Goal: Task Accomplishment & Management: Use online tool/utility

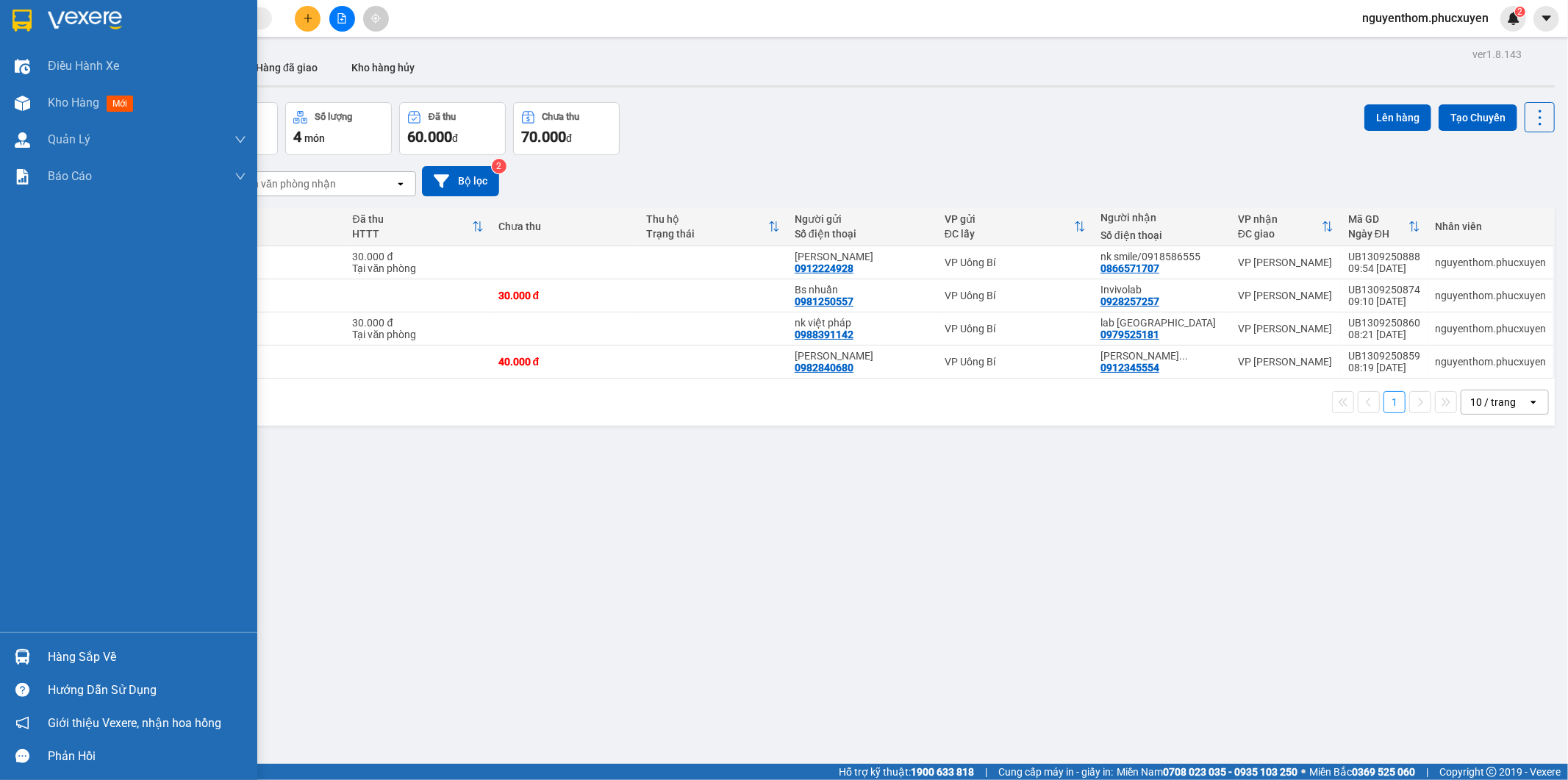
click at [15, 651] on img at bounding box center [22, 656] width 15 height 15
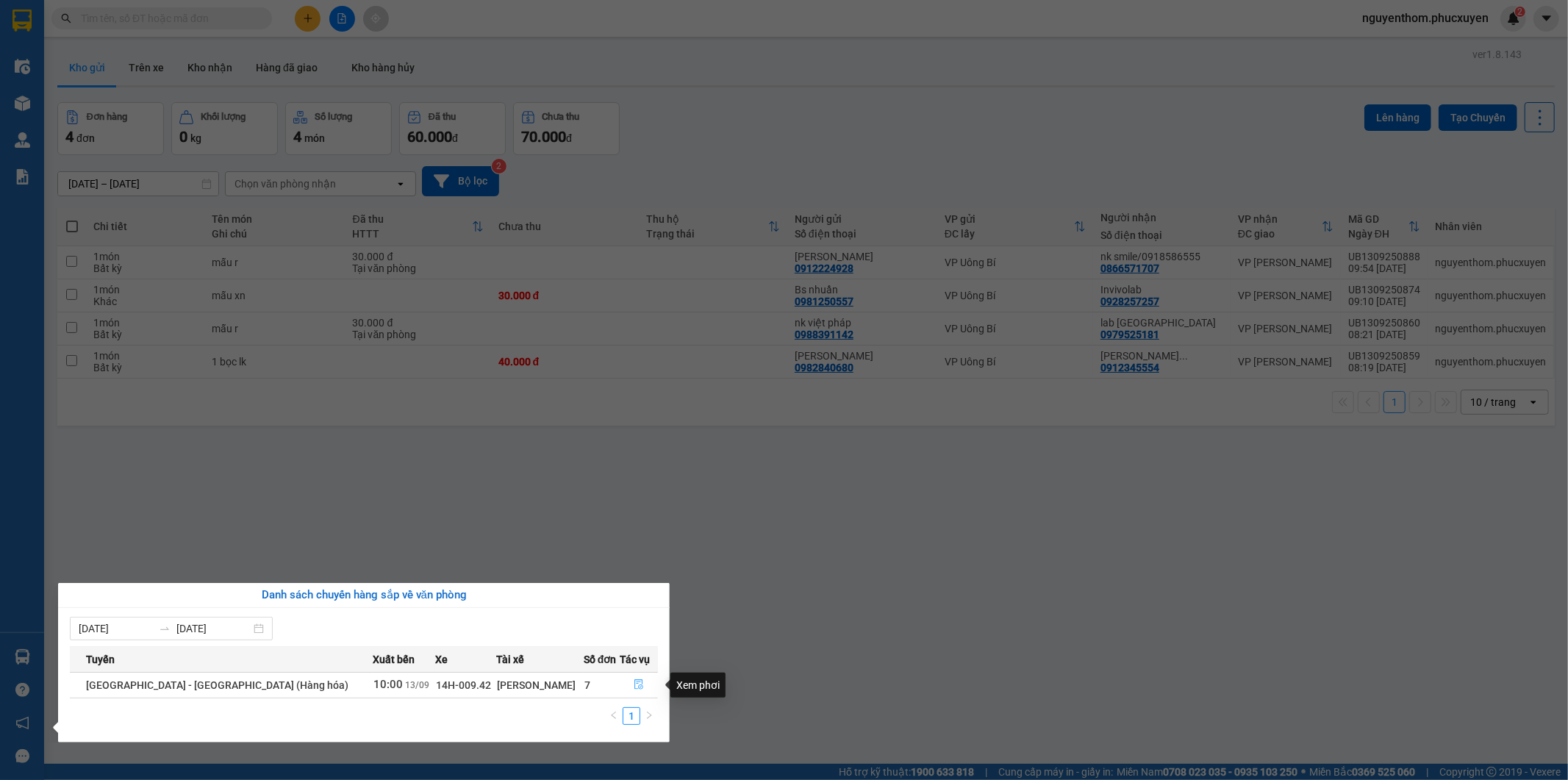
click at [635, 684] on icon "file-done" at bounding box center [639, 684] width 9 height 11
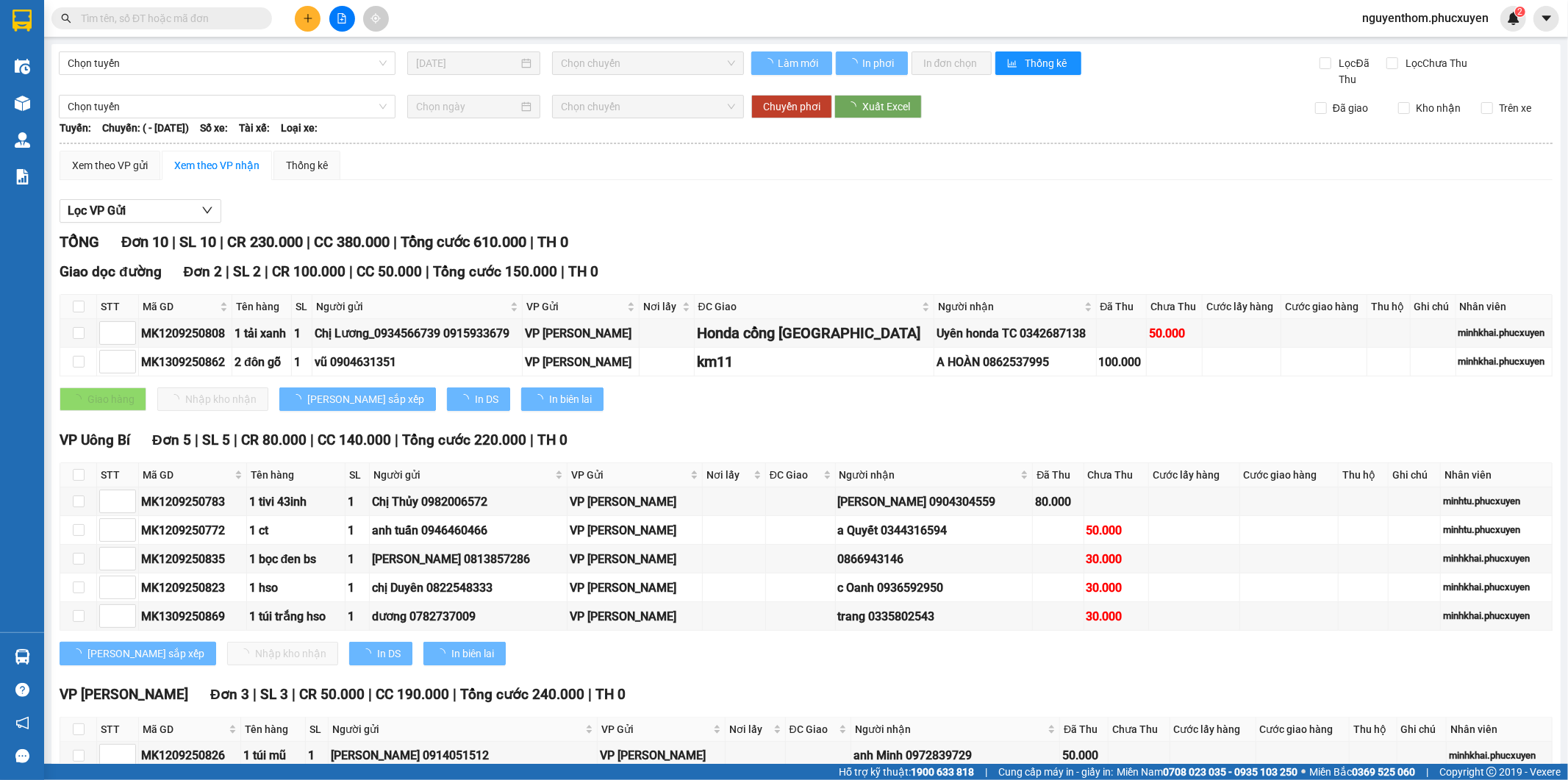
type input "7"
type input "5"
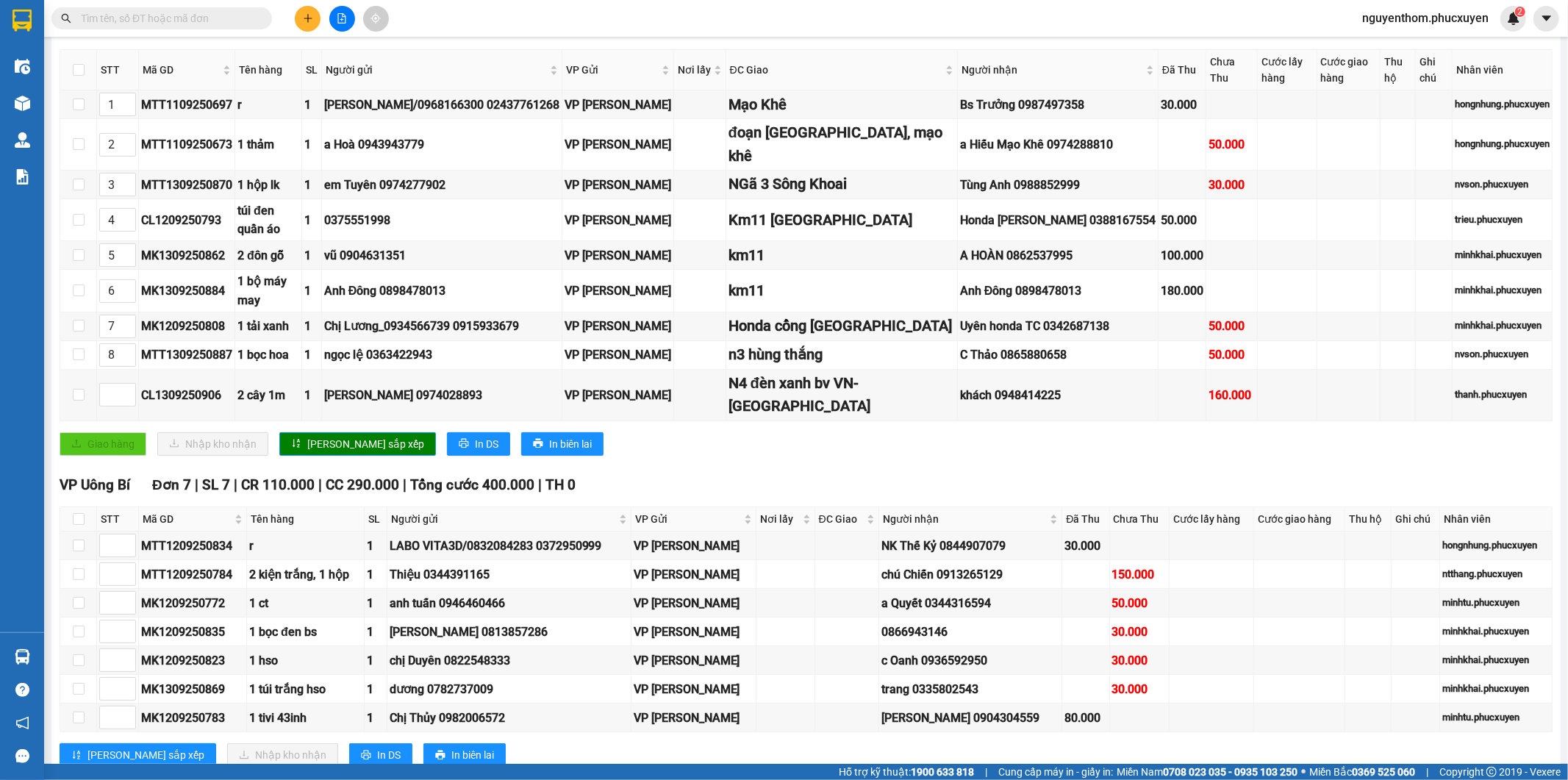
scroll to position [489, 0]
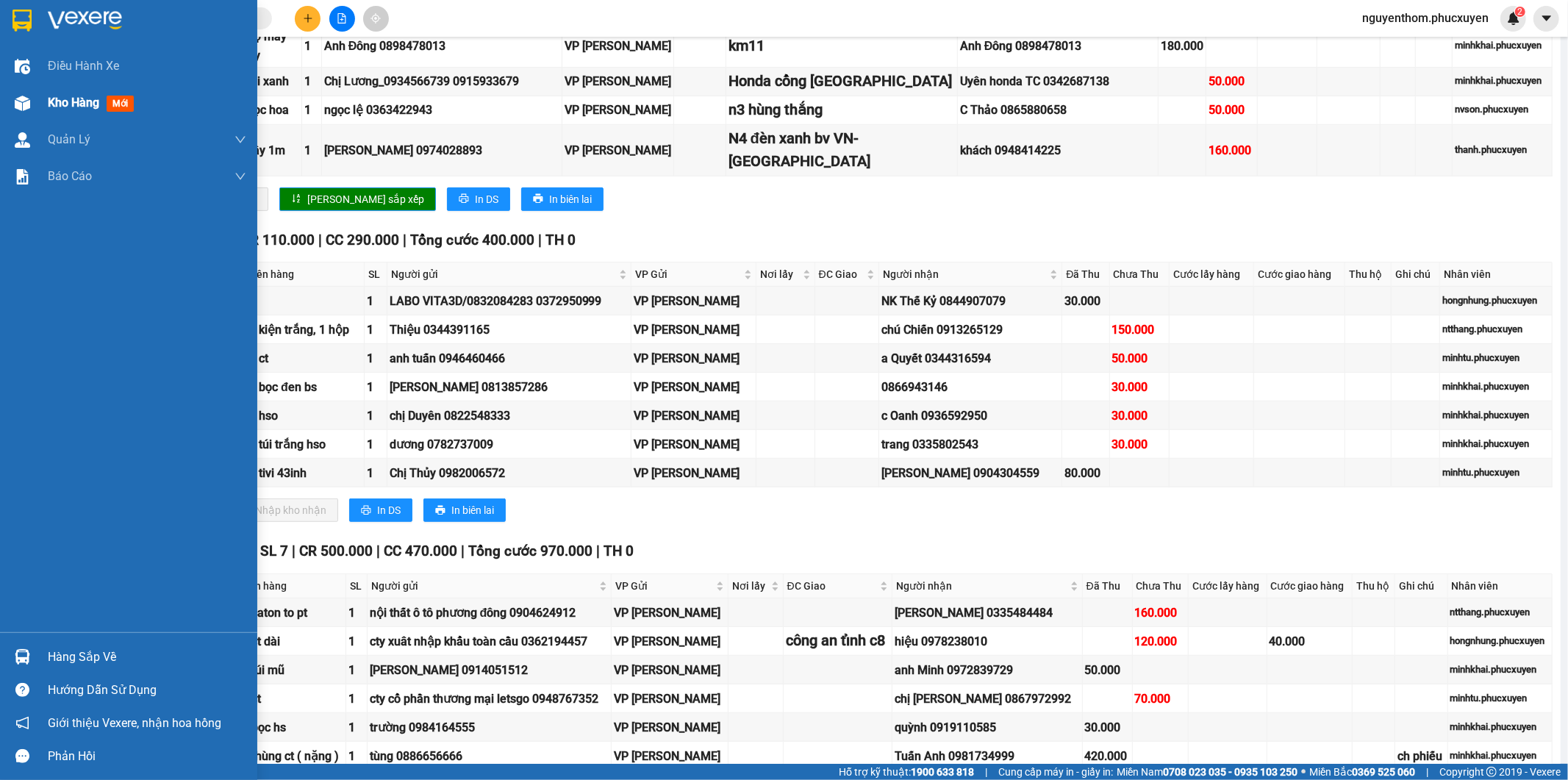
click at [30, 98] on div at bounding box center [23, 103] width 26 height 26
click at [64, 96] on span "Kho hàng" at bounding box center [73, 102] width 51 height 14
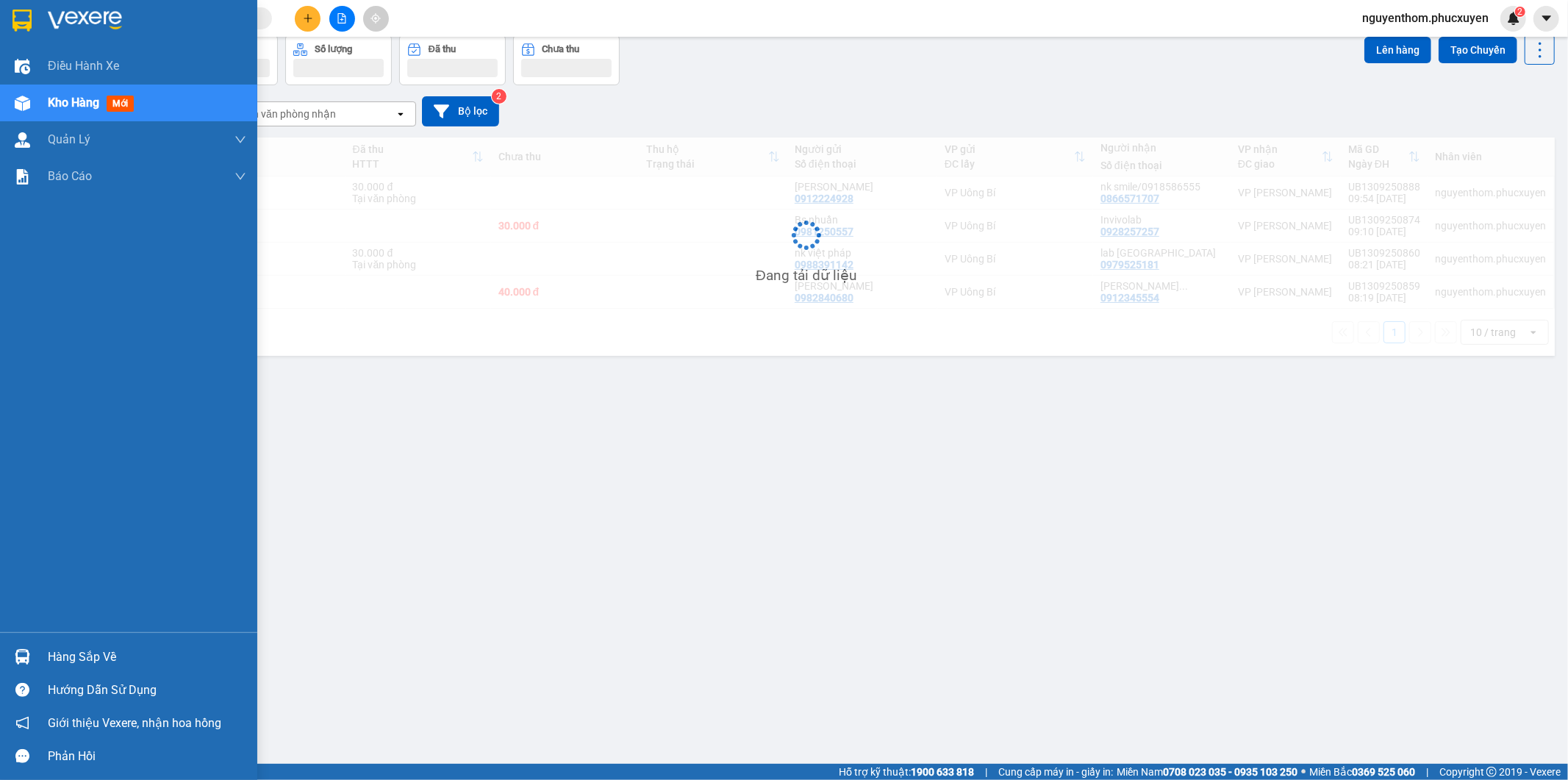
scroll to position [67, 0]
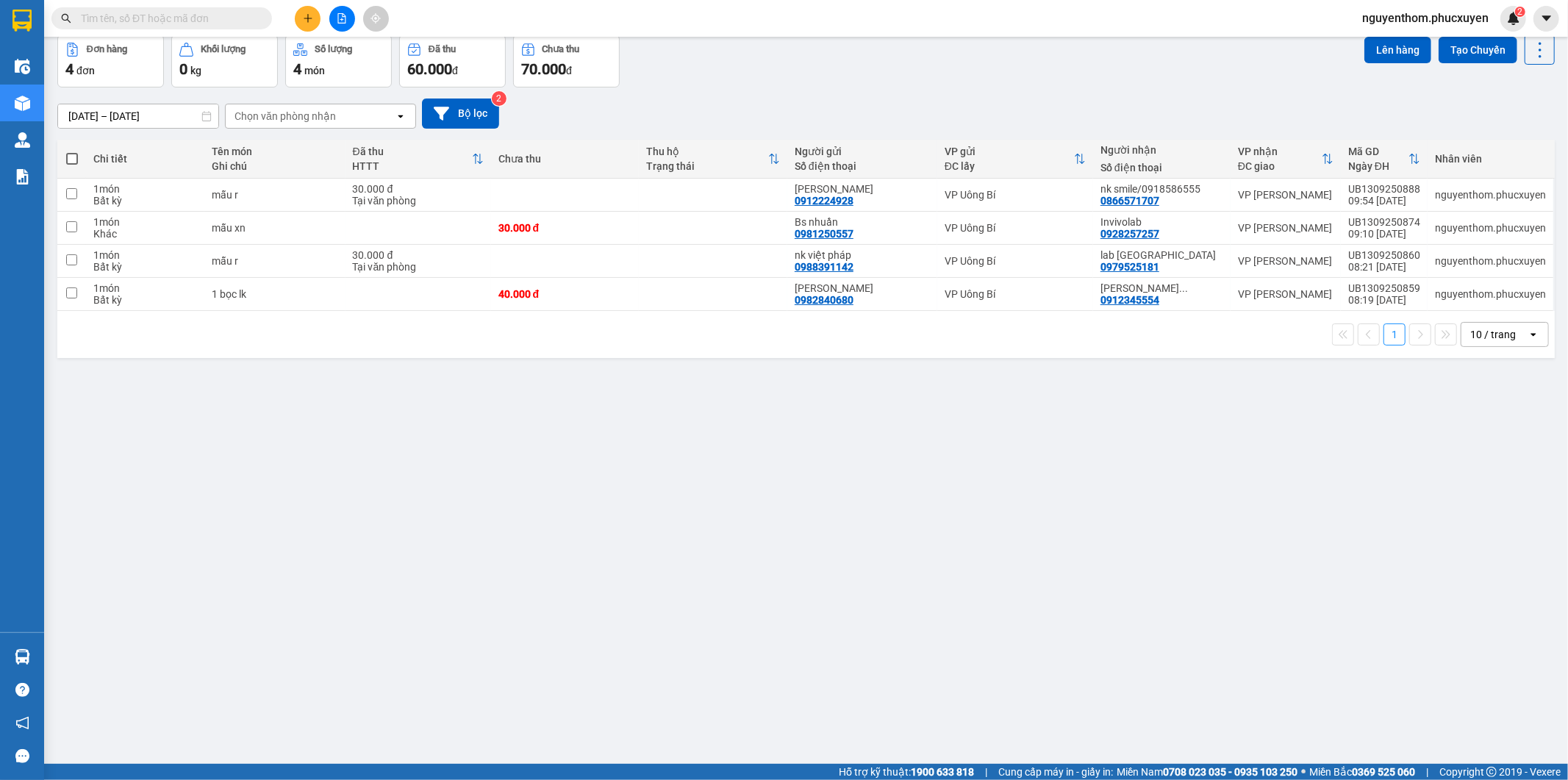
click at [381, 564] on div "ver 1.8.143 Kho gửi Trên xe Kho nhận Hàng đã giao Kho hàng hủy Đơn hàng 4 đơn K…" at bounding box center [806, 366] width 1509 height 780
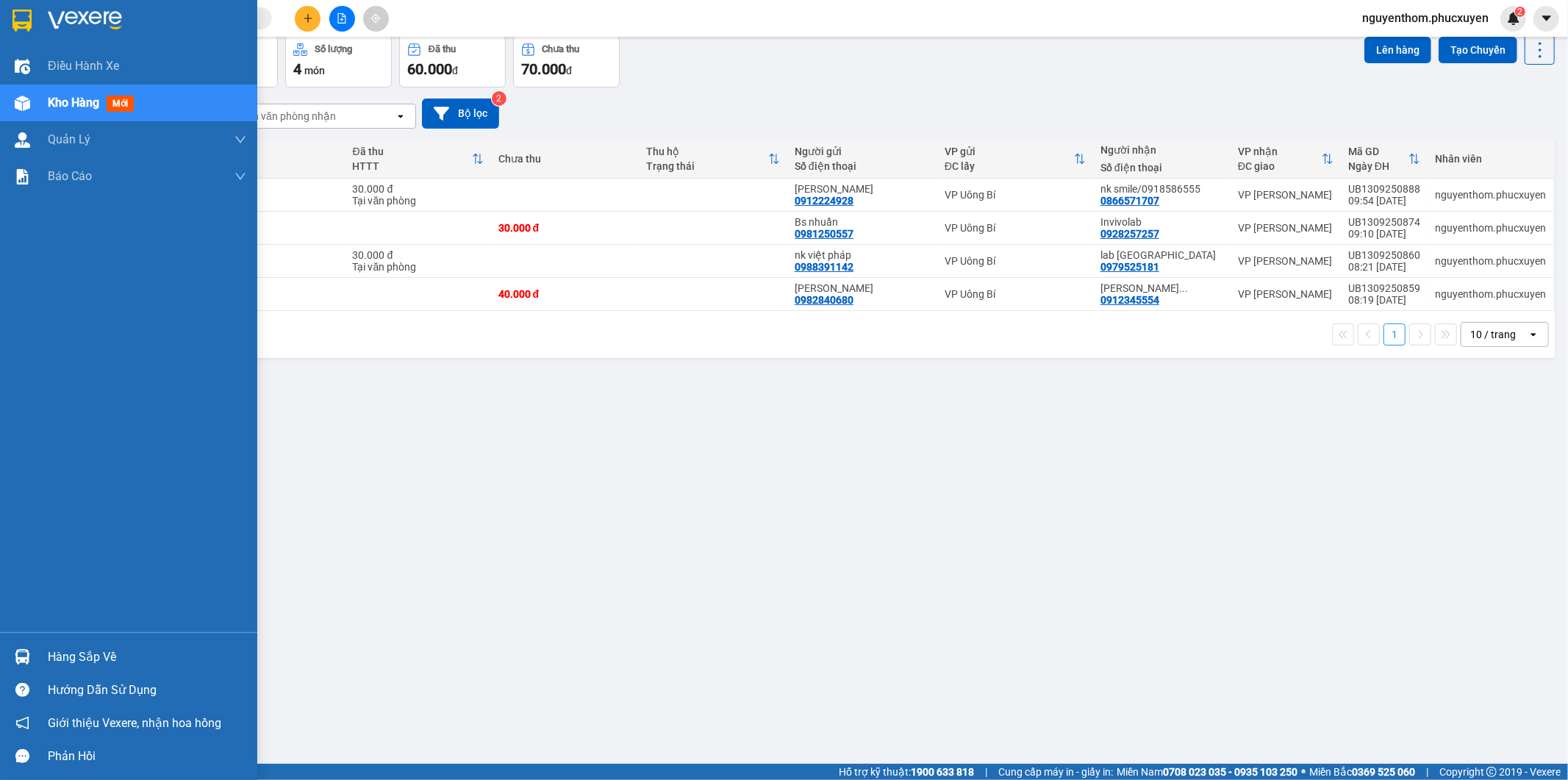
click at [17, 651] on img at bounding box center [22, 656] width 15 height 15
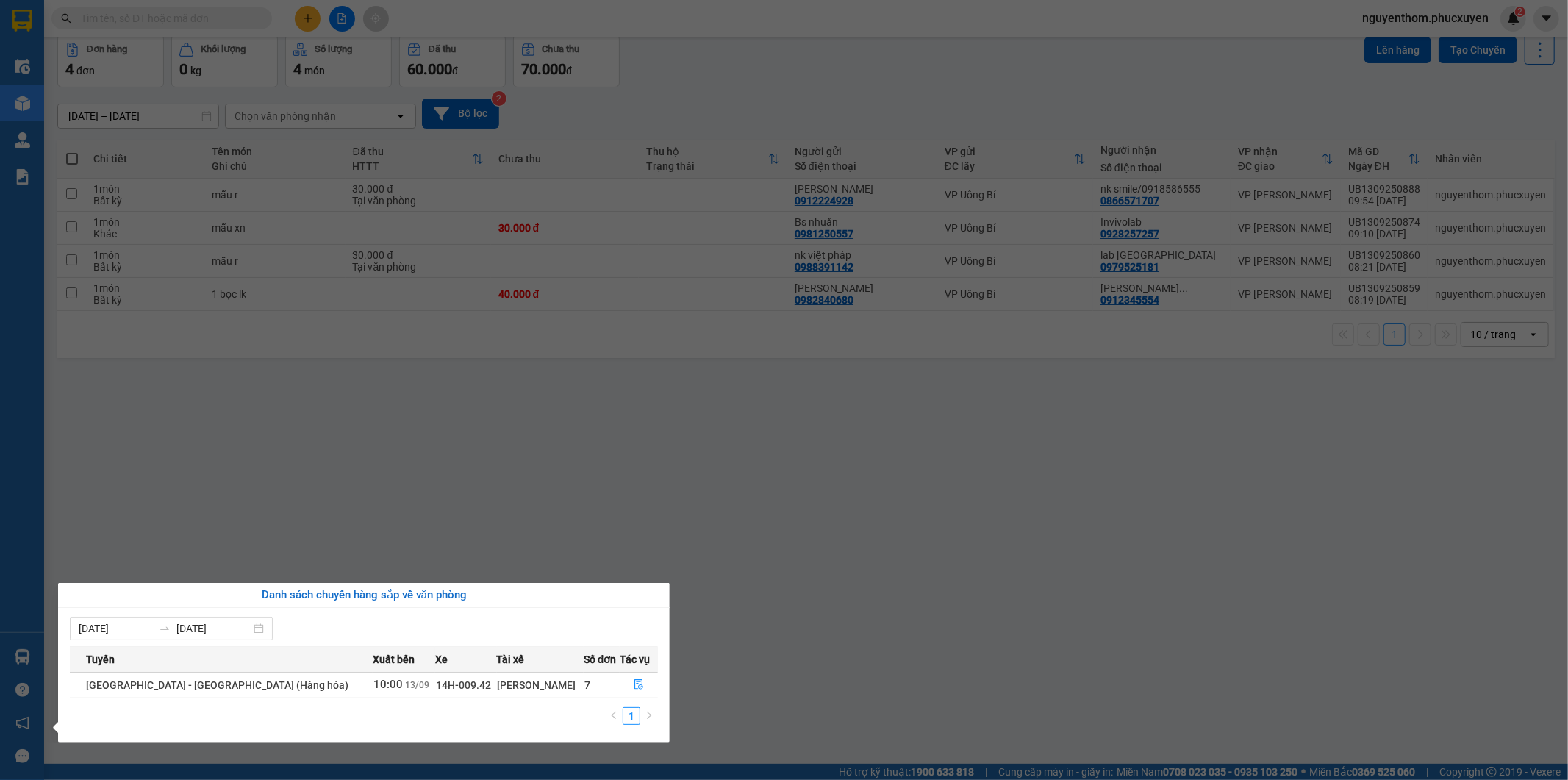
drag, startPoint x: 716, startPoint y: 643, endPoint x: 732, endPoint y: 648, distance: 16.8
click at [717, 643] on section "Kết quả tìm kiếm ( 3 ) Bộ lọc Mã ĐH Trạng thái Món hàng Thu hộ Tổng cước Chưa c…" at bounding box center [784, 390] width 1568 height 780
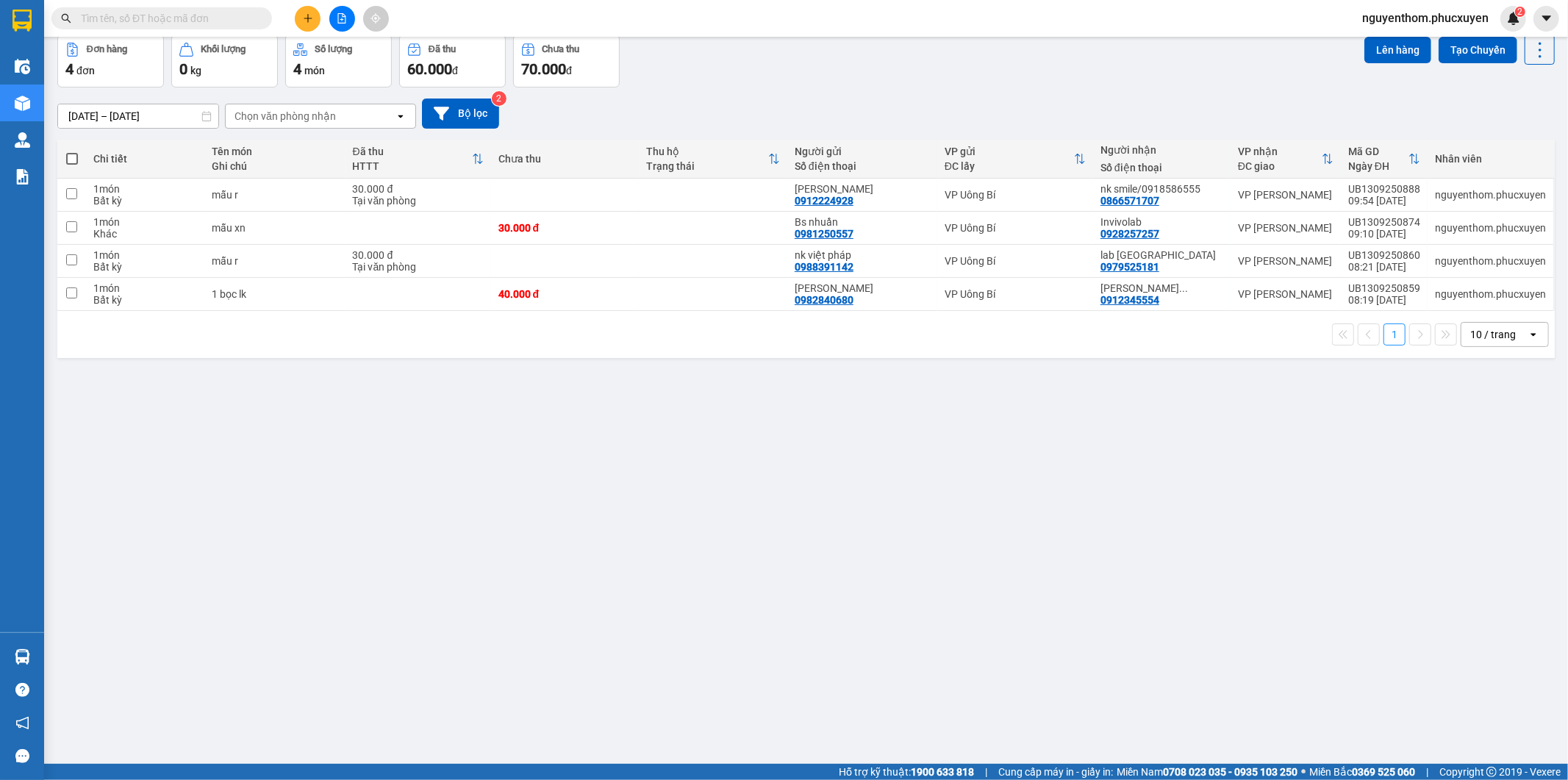
scroll to position [0, 0]
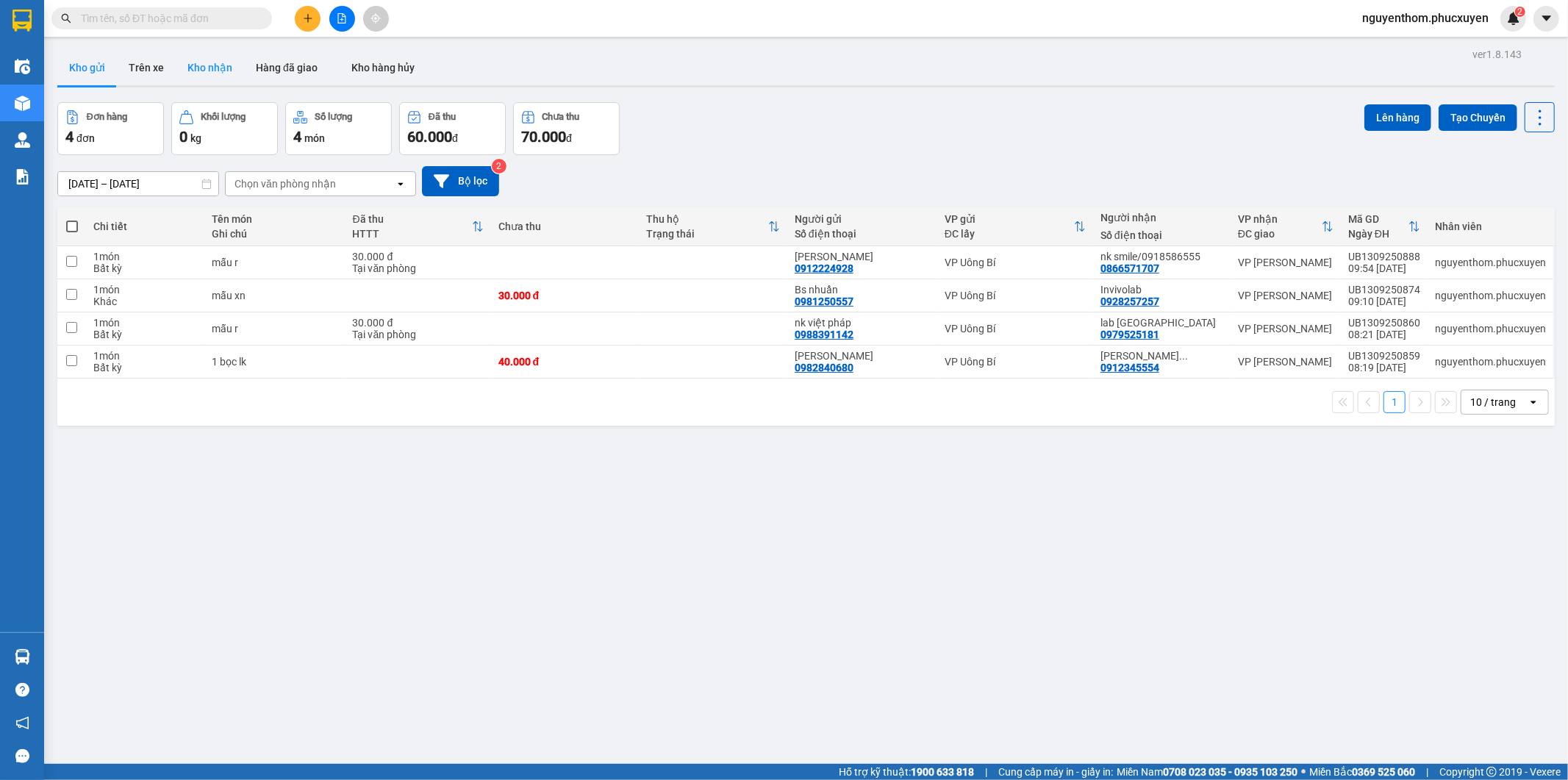
click at [217, 59] on button "Kho nhận" at bounding box center [210, 67] width 68 height 35
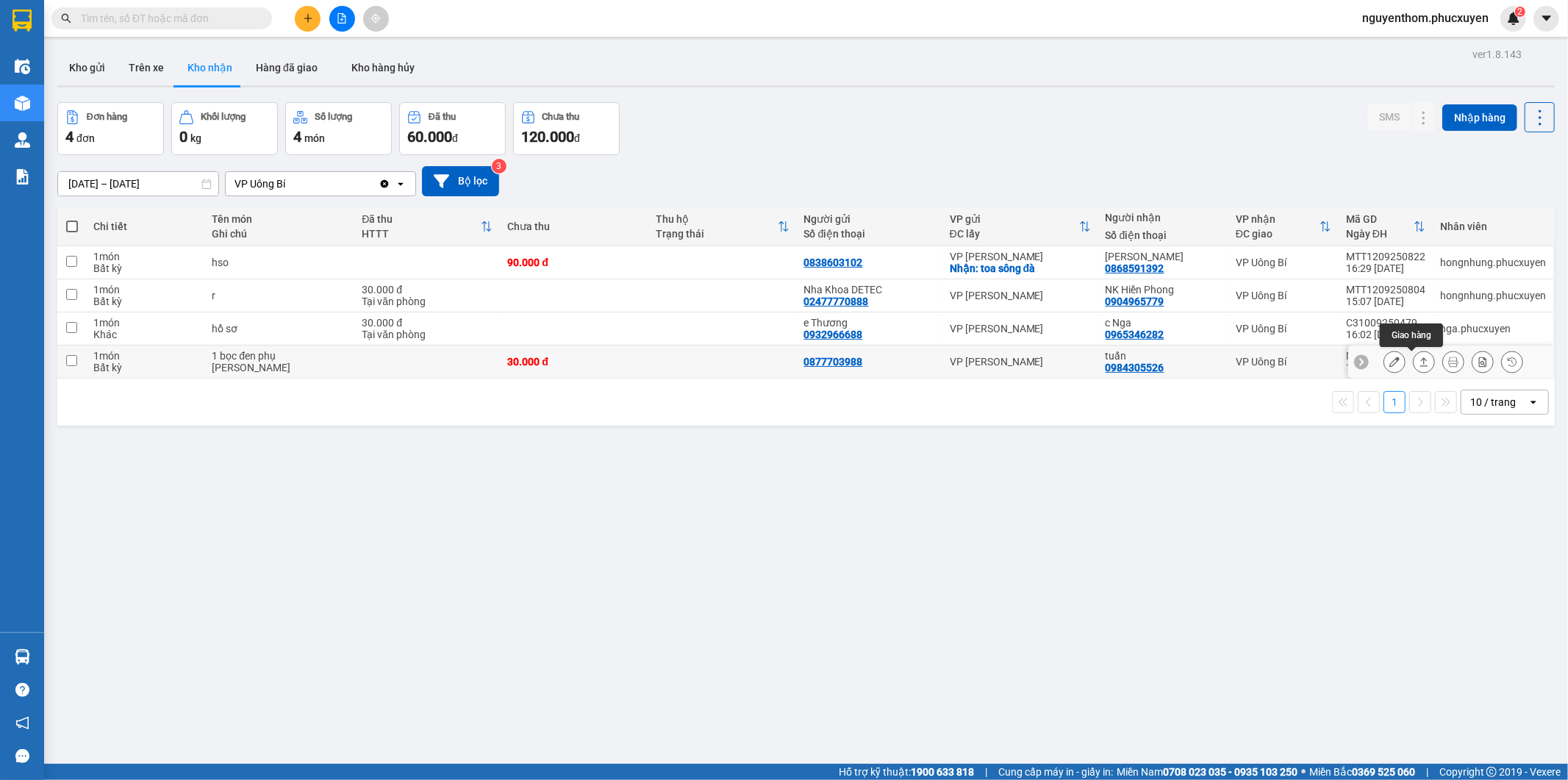
click at [1419, 363] on icon at bounding box center [1424, 362] width 11 height 11
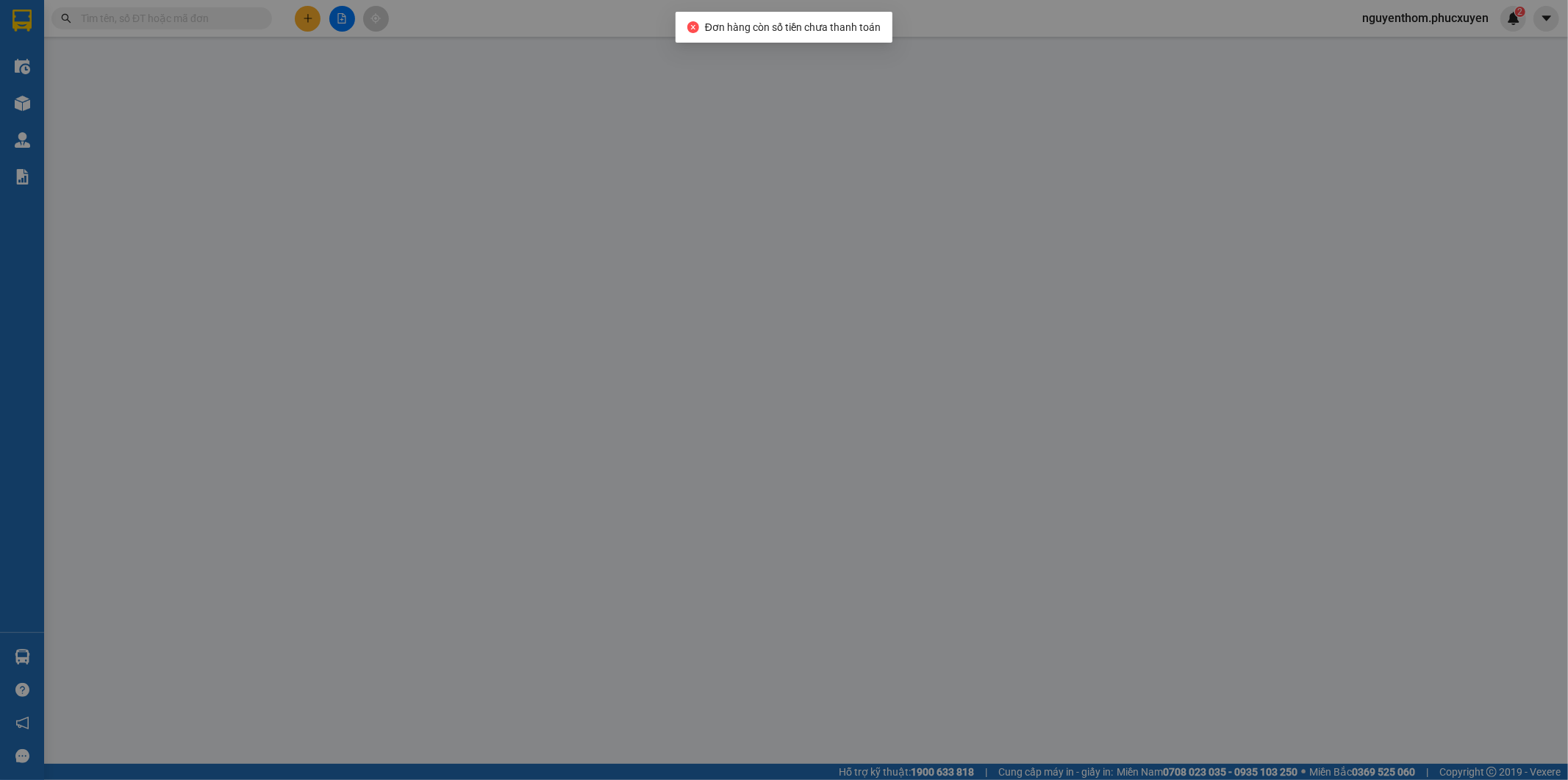
type input "0877703988"
type input "0984305526"
type input "tuấn"
type input "30.000"
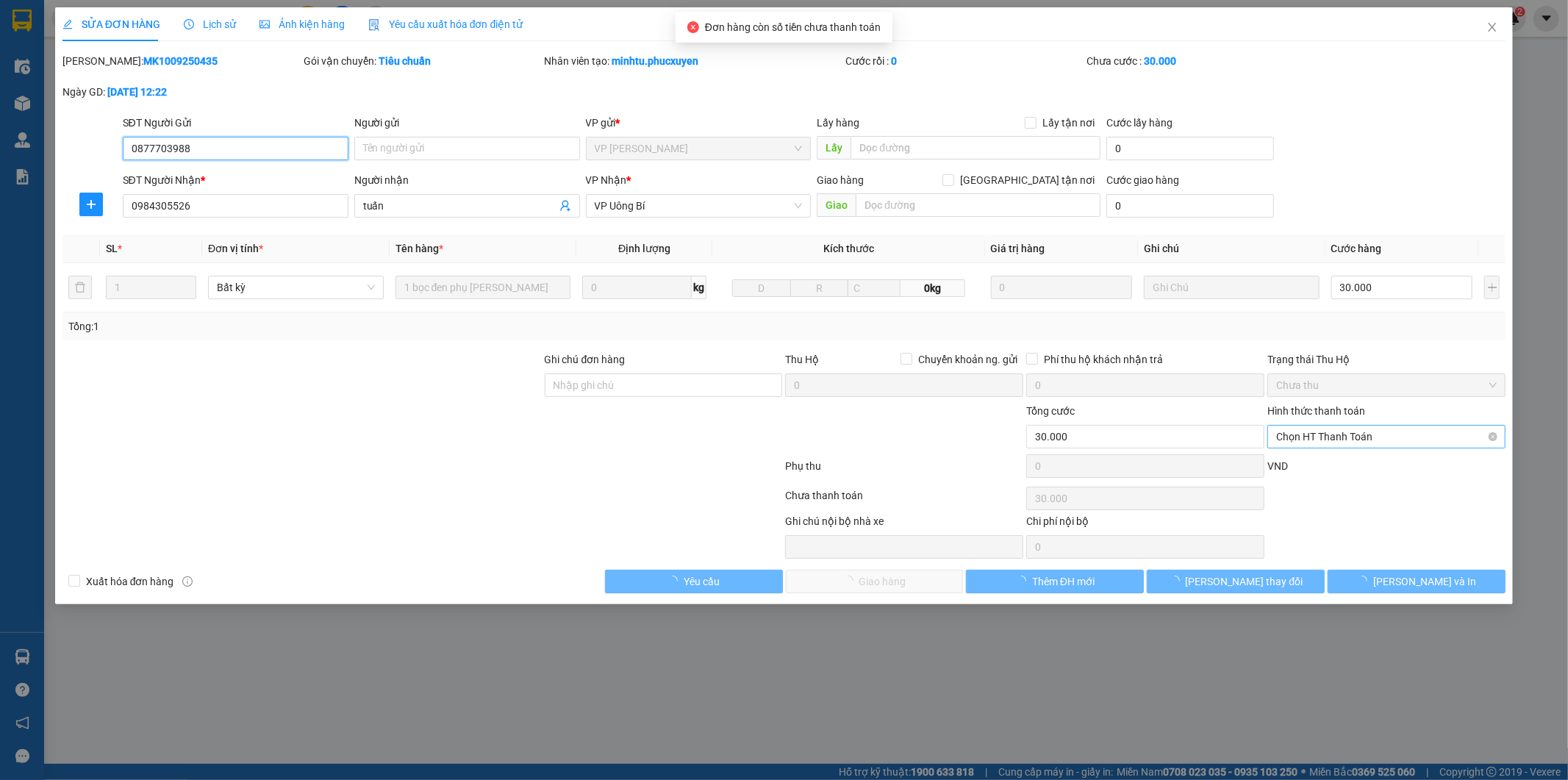
click at [1321, 436] on span "Chọn HT Thanh Toán" at bounding box center [1386, 436] width 220 height 22
click at [1313, 465] on div "Tại văn phòng" at bounding box center [1387, 466] width 220 height 16
type input "0"
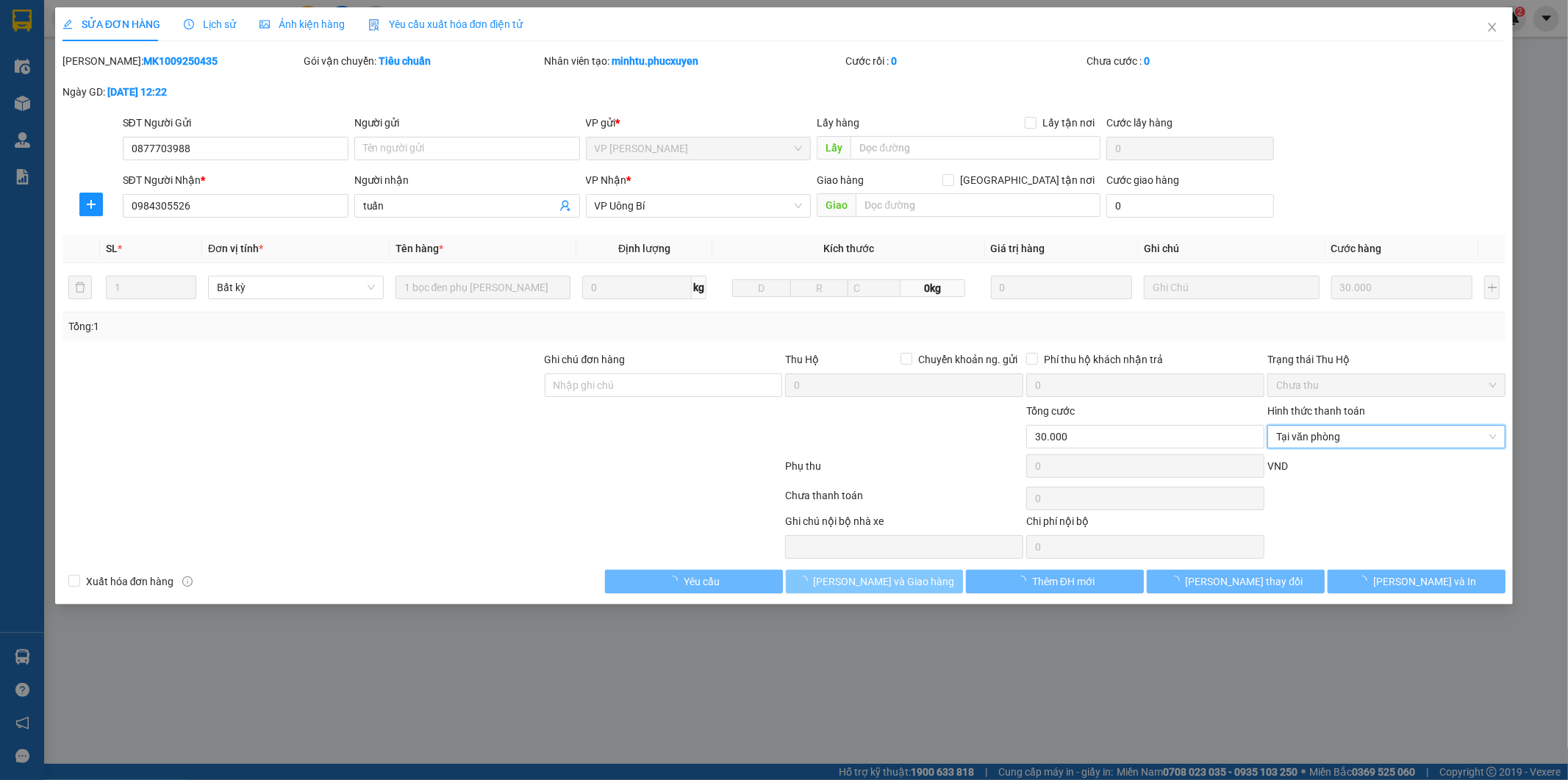
click at [893, 582] on span "[PERSON_NAME] và Giao hàng" at bounding box center [884, 582] width 141 height 16
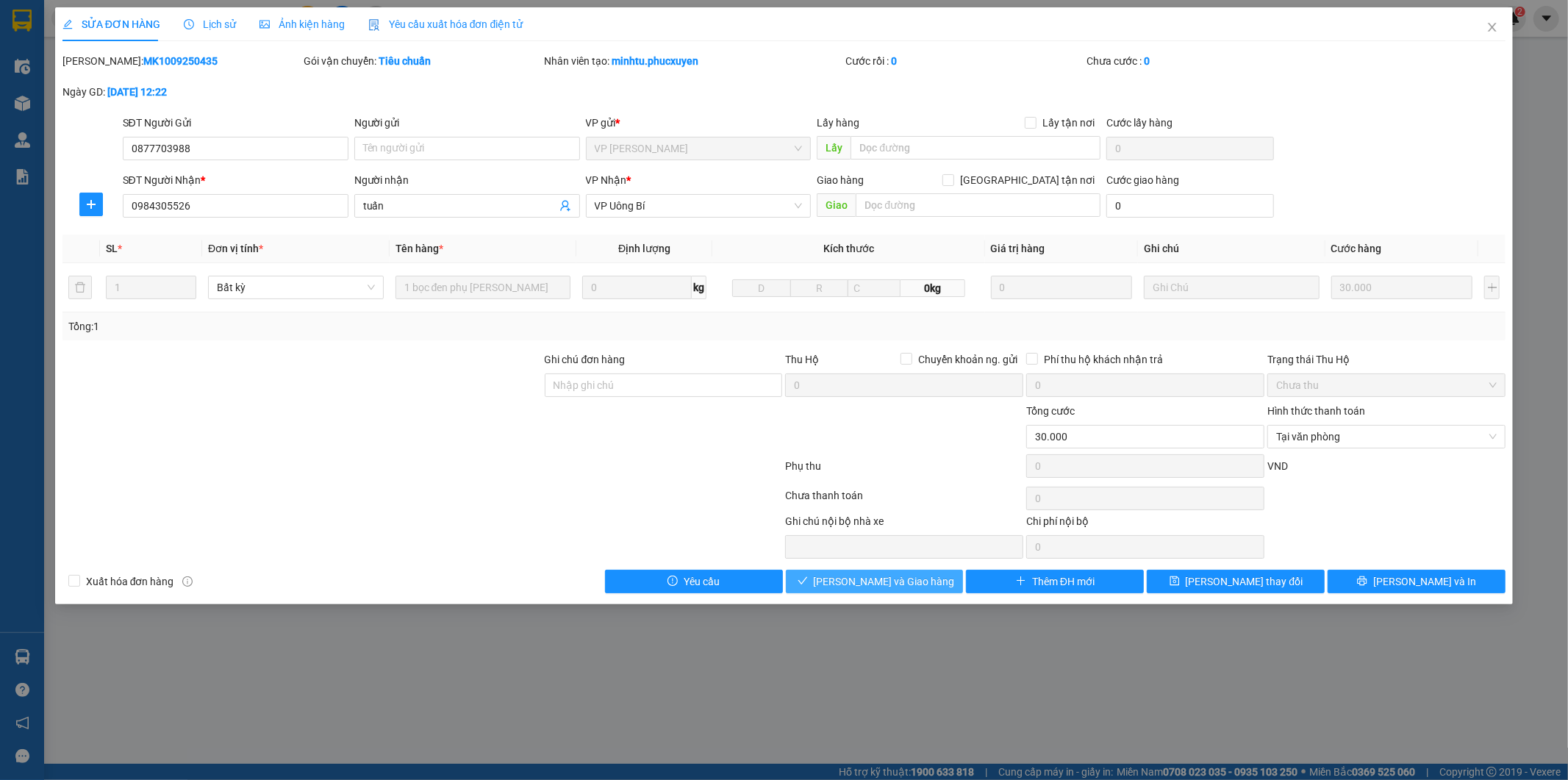
click at [887, 579] on span "[PERSON_NAME] và Giao hàng" at bounding box center [884, 582] width 141 height 16
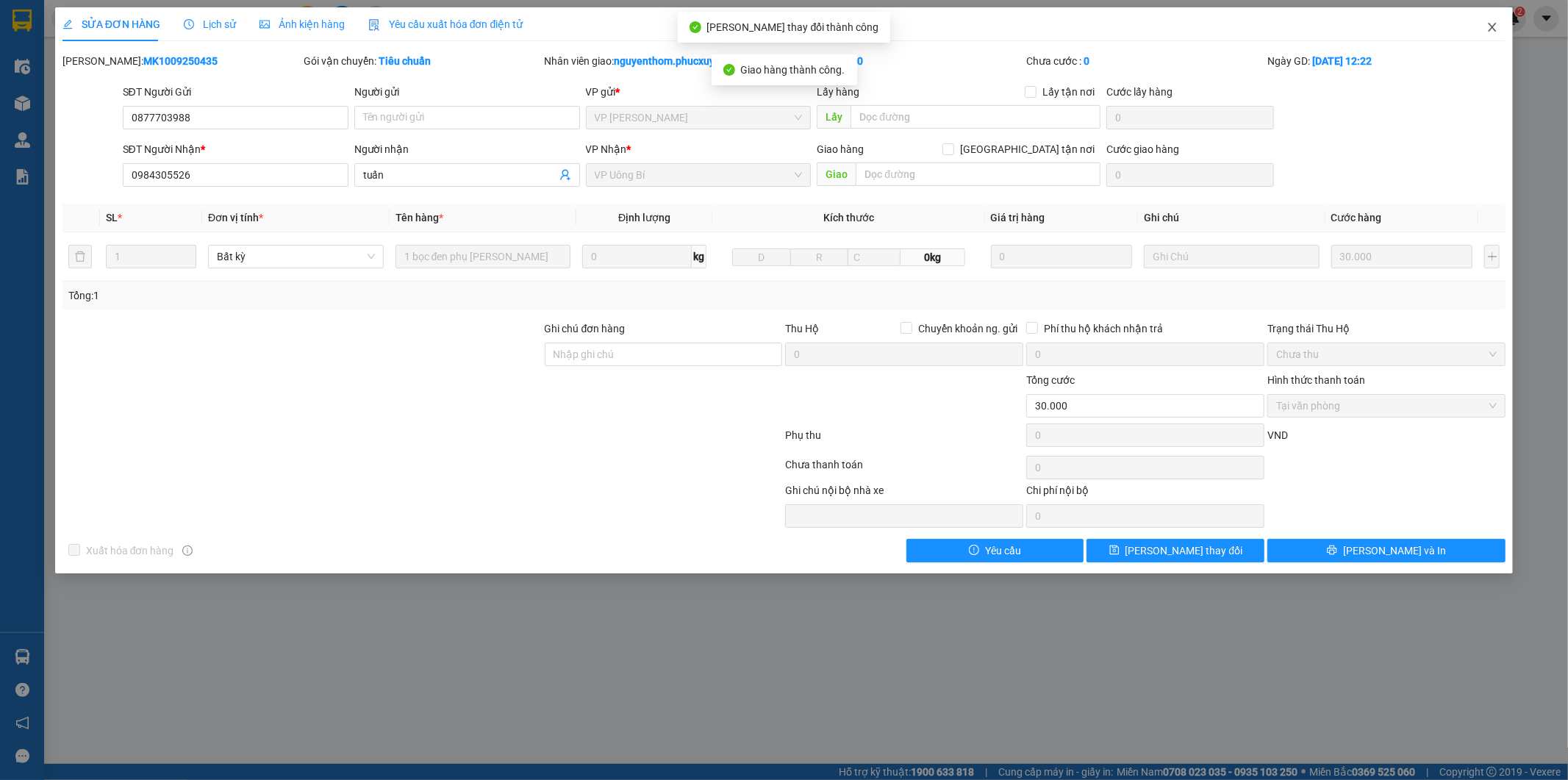
click at [1491, 25] on icon "close" at bounding box center [1492, 27] width 11 height 11
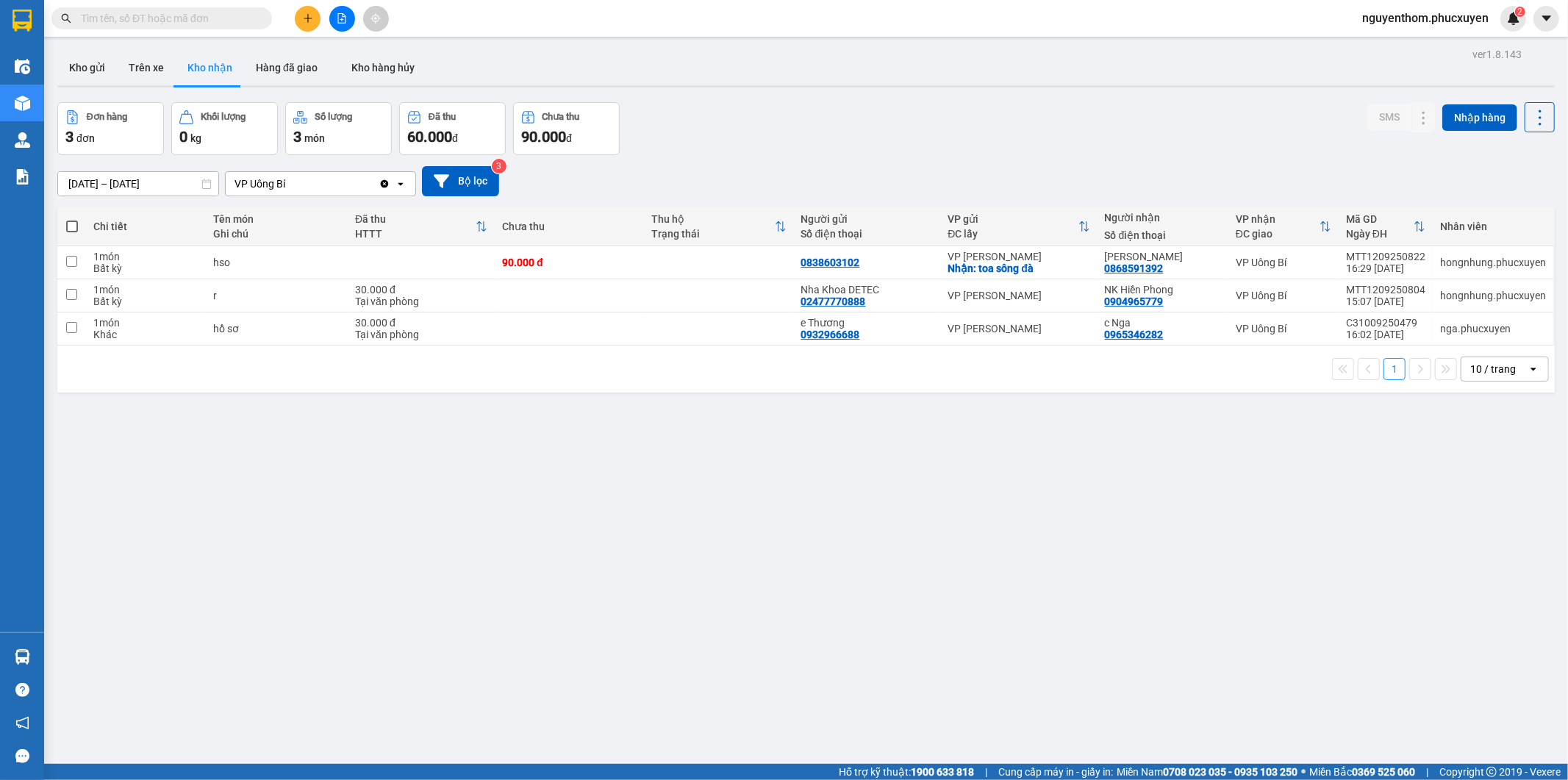
click at [744, 137] on div "Đơn hàng 3 đơn Khối lượng 0 kg Số lượng 3 món Đã thu 60.000 đ Chưa thu 90.000 đ…" at bounding box center [806, 128] width 1498 height 53
click at [645, 131] on div "Đơn hàng 3 đơn Khối lượng 0 kg Số lượng 3 món Đã thu 60.000 đ Chưa thu 90.000 đ…" at bounding box center [806, 128] width 1498 height 53
click at [173, 19] on input "text" at bounding box center [167, 19] width 173 height 16
paste input "UB2508250031"
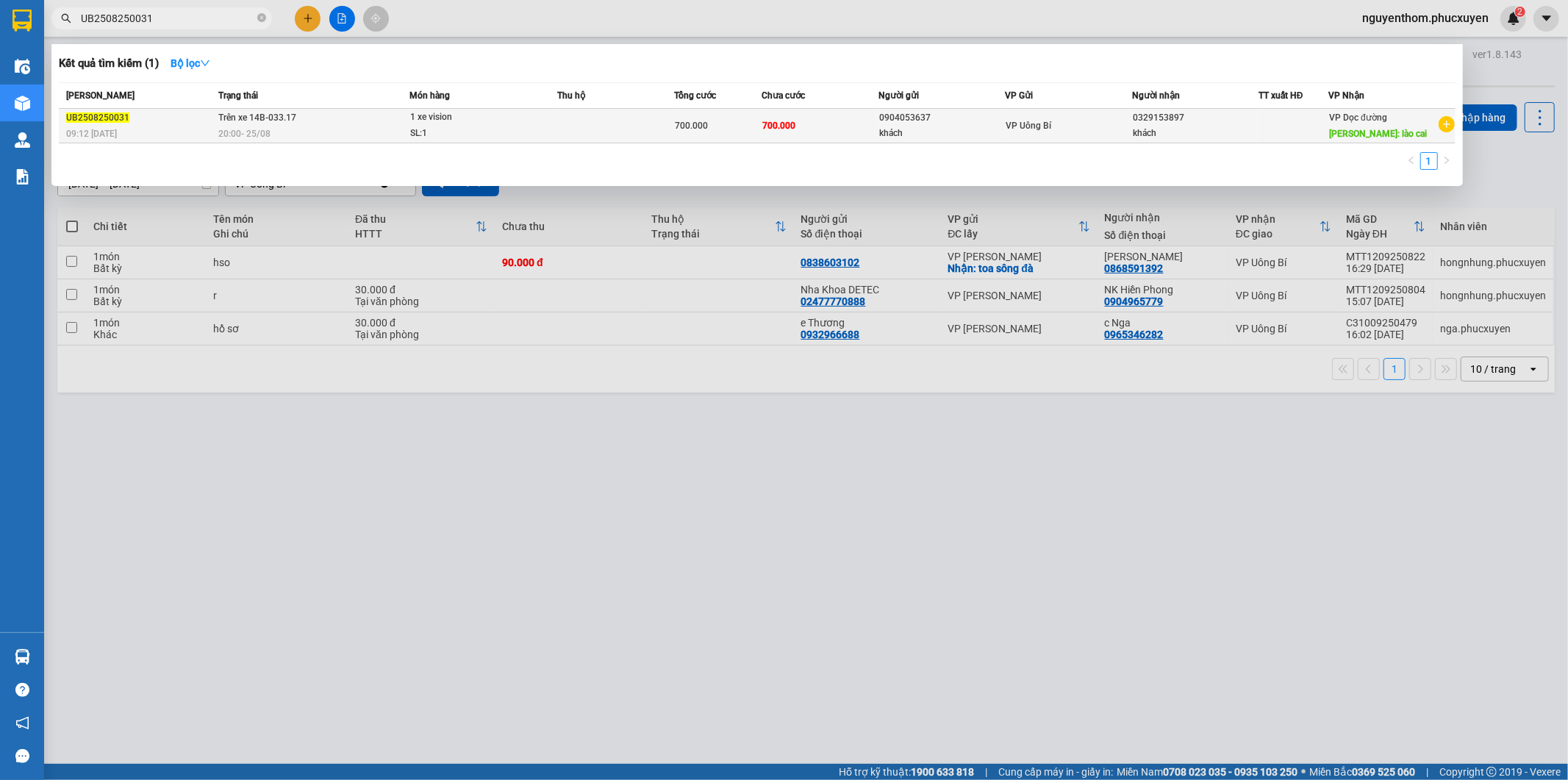
type input "UB2508250031"
click at [540, 119] on span "1 xe vision SL: 1" at bounding box center [484, 125] width 146 height 32
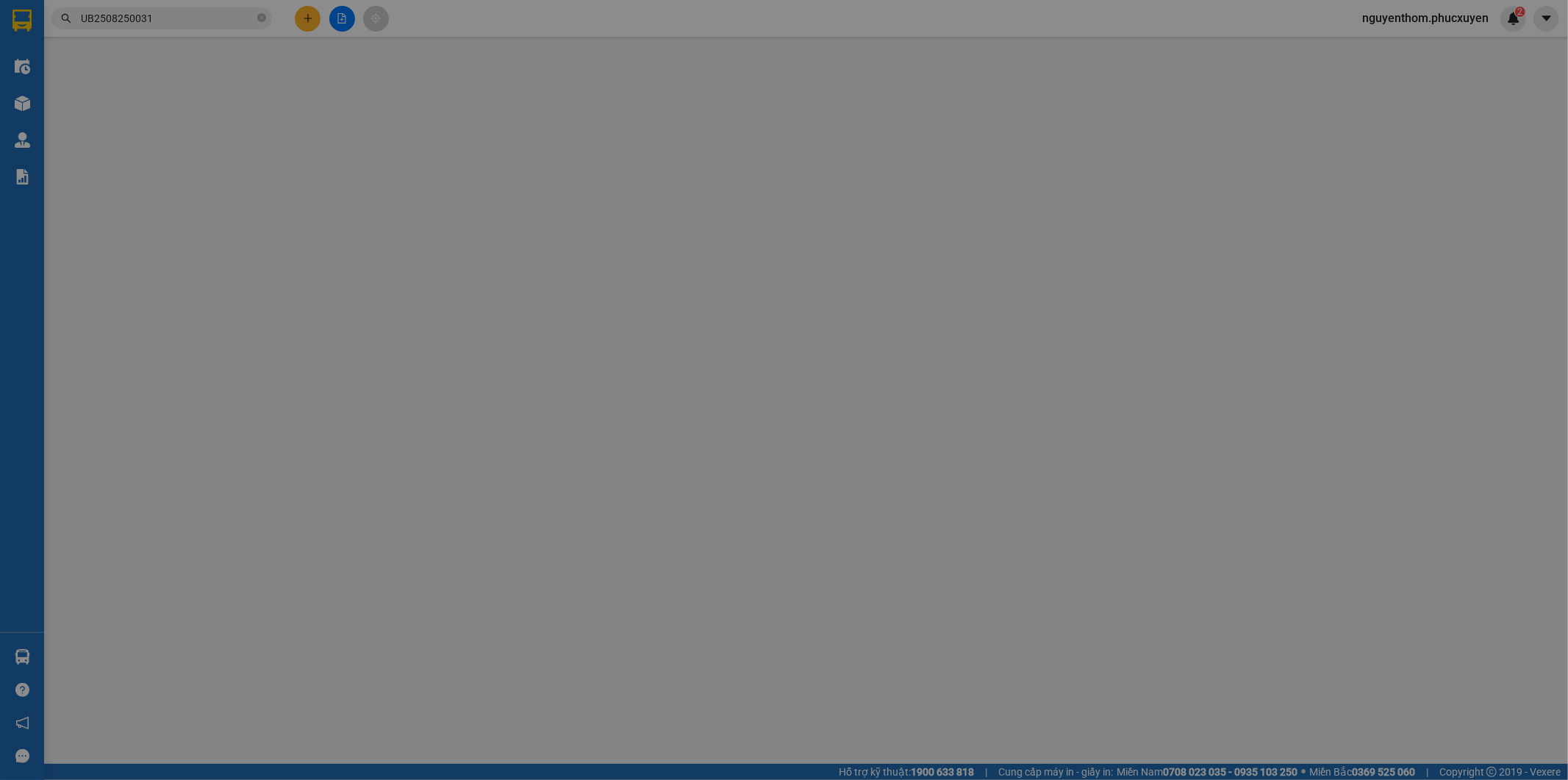
type input "0904053637"
type input "khách"
type input "0329153897"
type input "khách"
type input "lào cai"
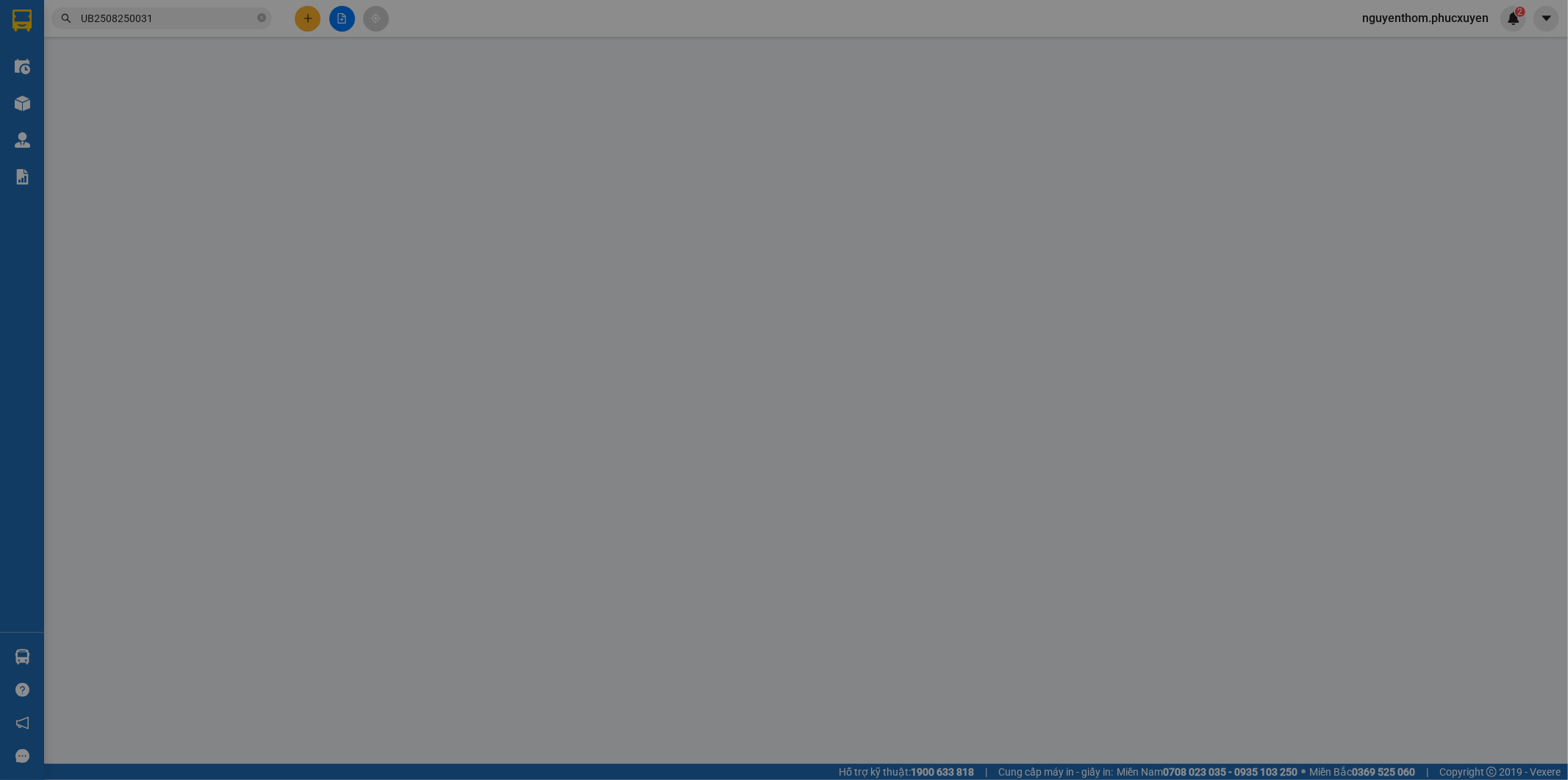
type input "700.000"
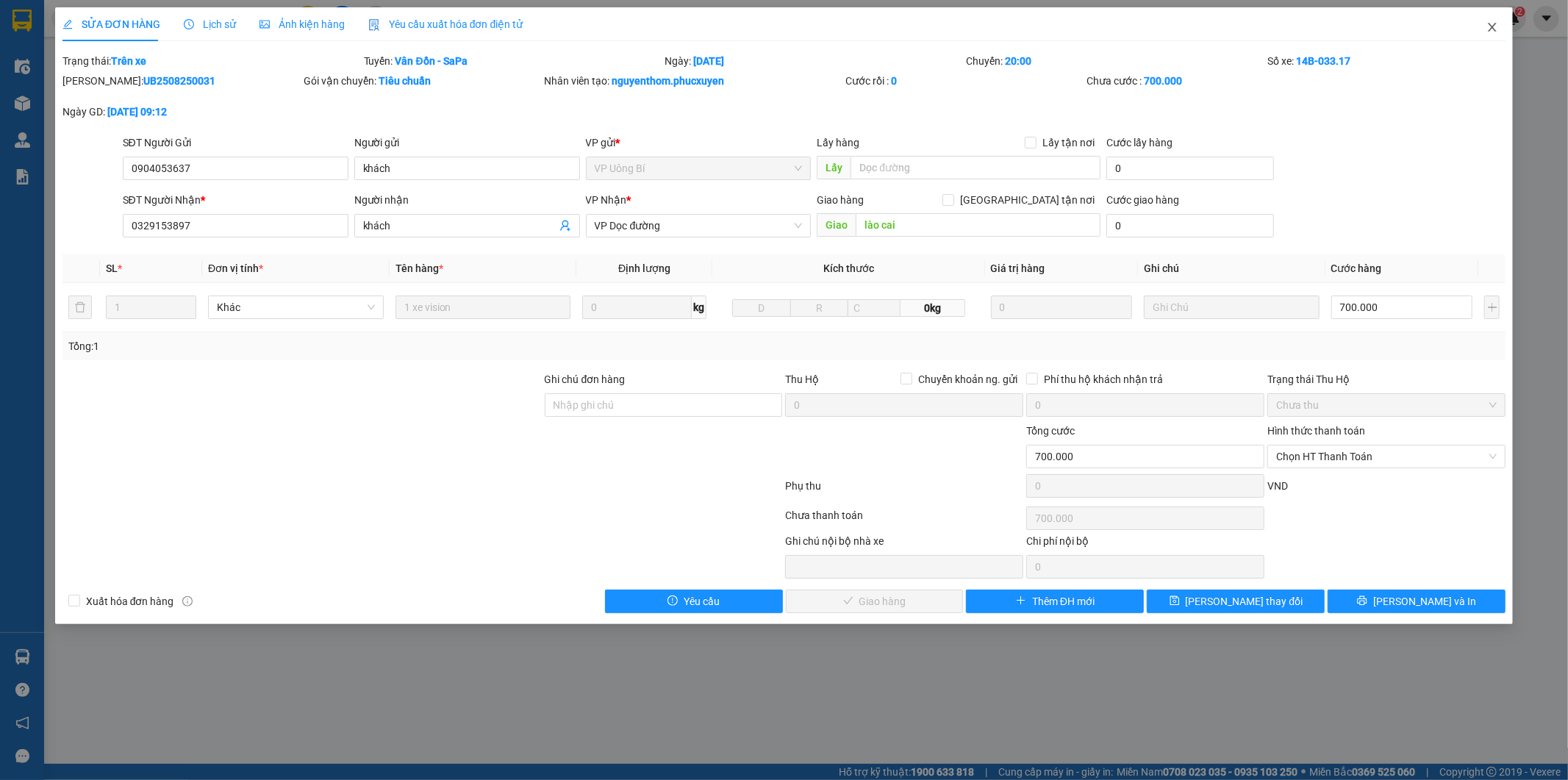
click at [1494, 25] on icon "close" at bounding box center [1492, 27] width 11 height 11
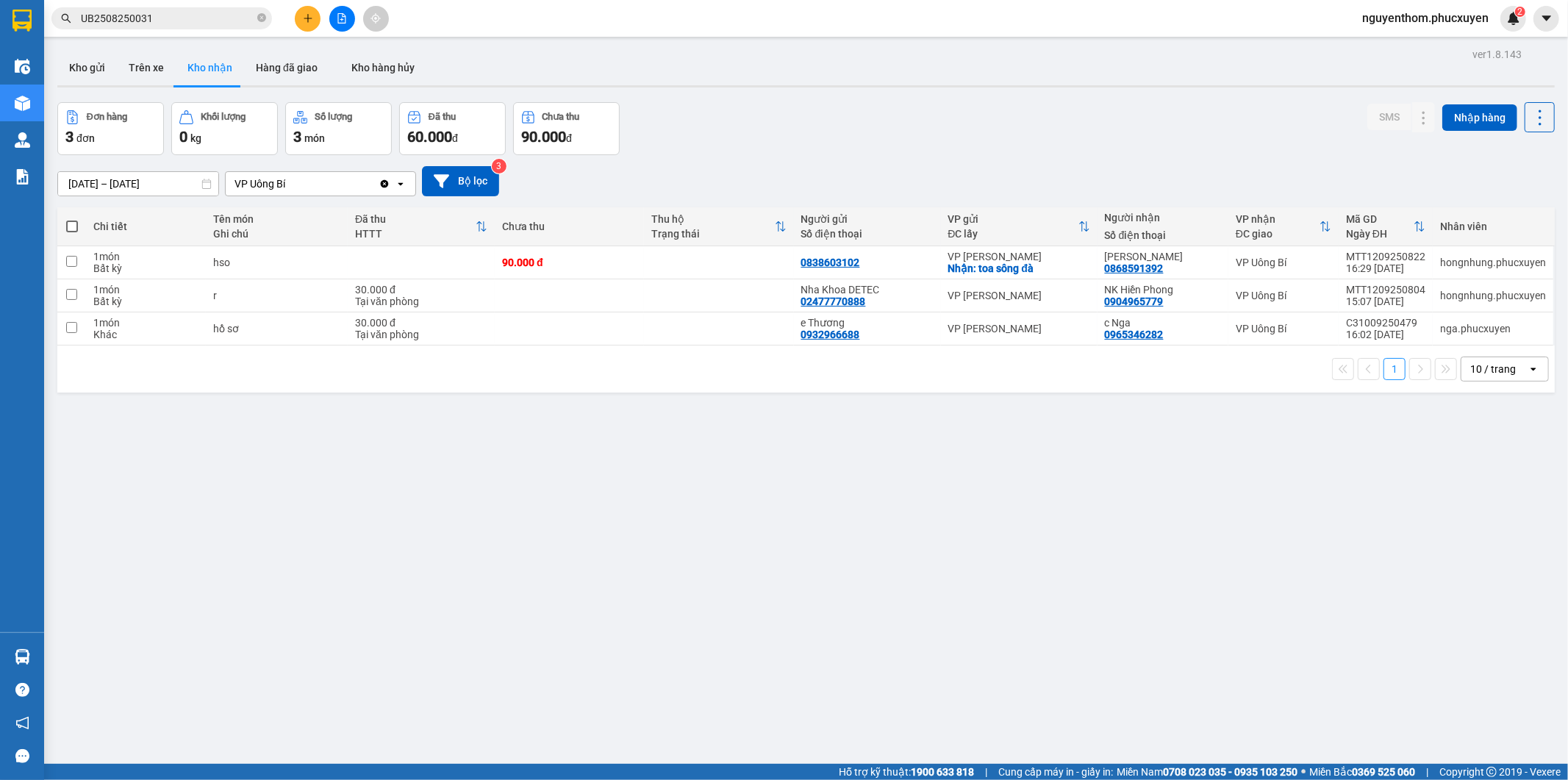
click at [804, 142] on div "Đơn hàng 3 đơn Khối lượng 0 kg Số lượng 3 món Đã thu 60.000 đ Chưa thu 90.000 đ…" at bounding box center [806, 128] width 1498 height 53
click at [74, 61] on button "Kho gửi" at bounding box center [87, 67] width 59 height 35
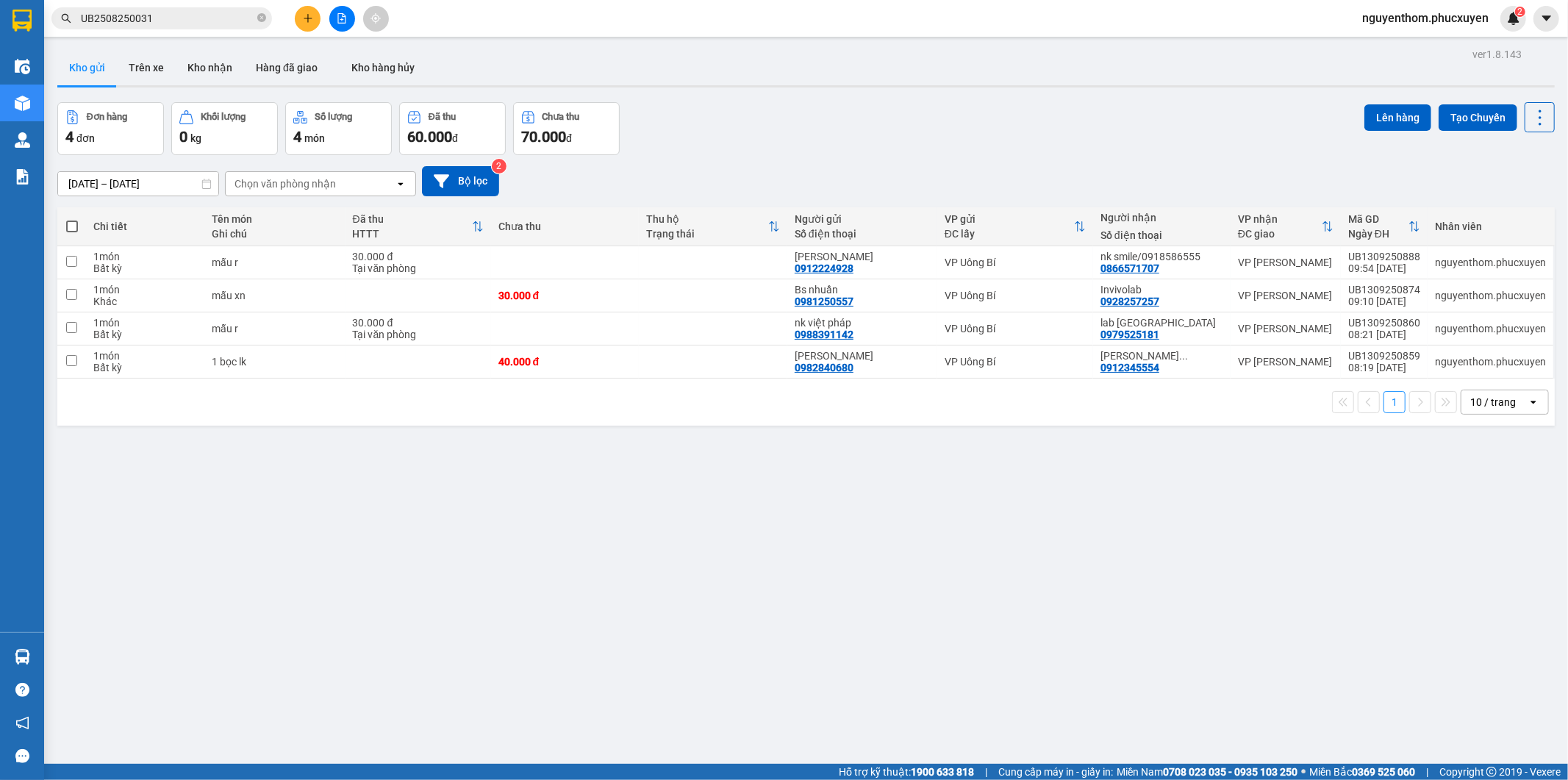
click at [69, 223] on span at bounding box center [72, 226] width 11 height 11
click at [72, 219] on input "checkbox" at bounding box center [72, 219] width 0 height 0
checkbox input "true"
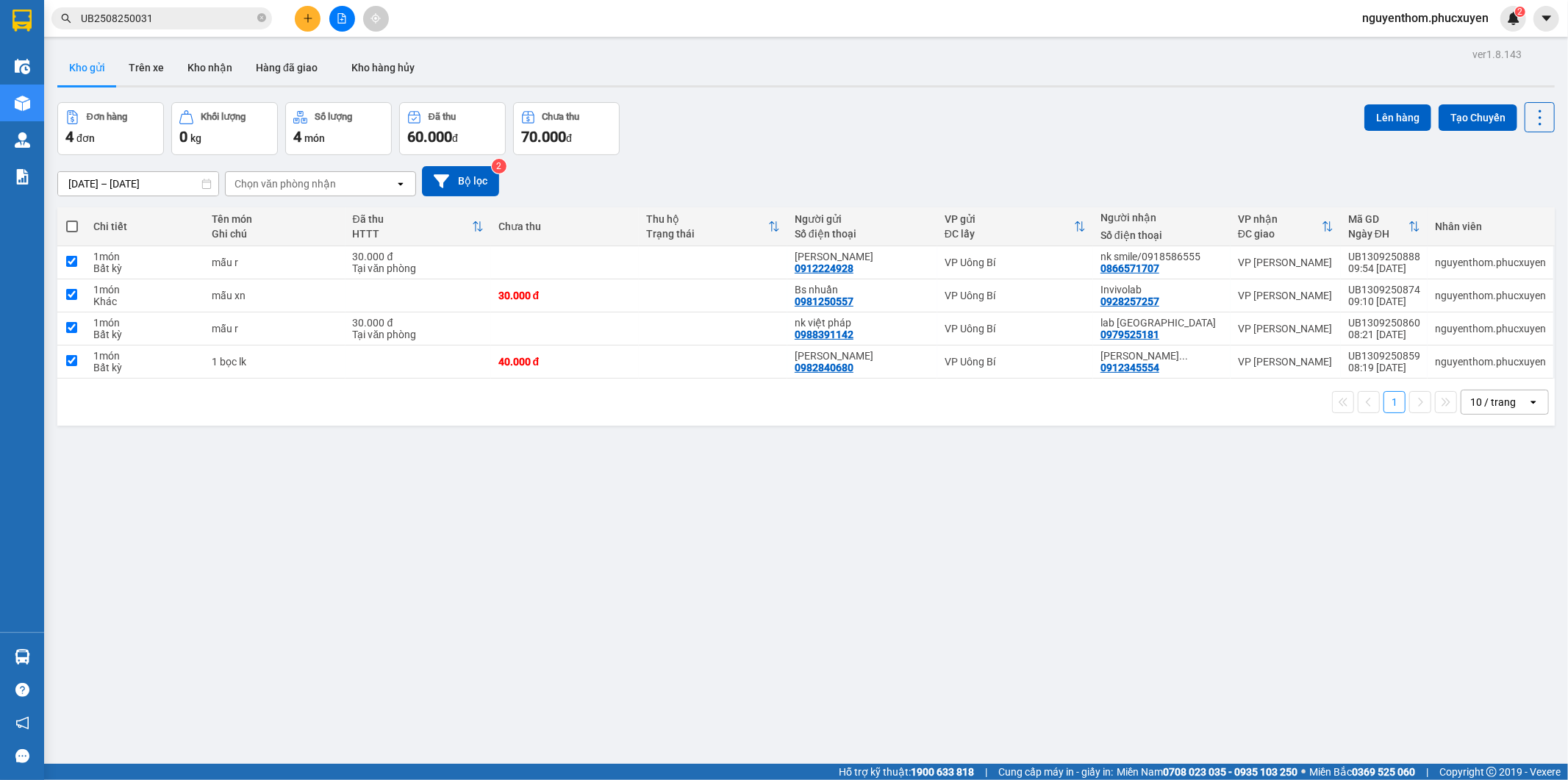
checkbox input "true"
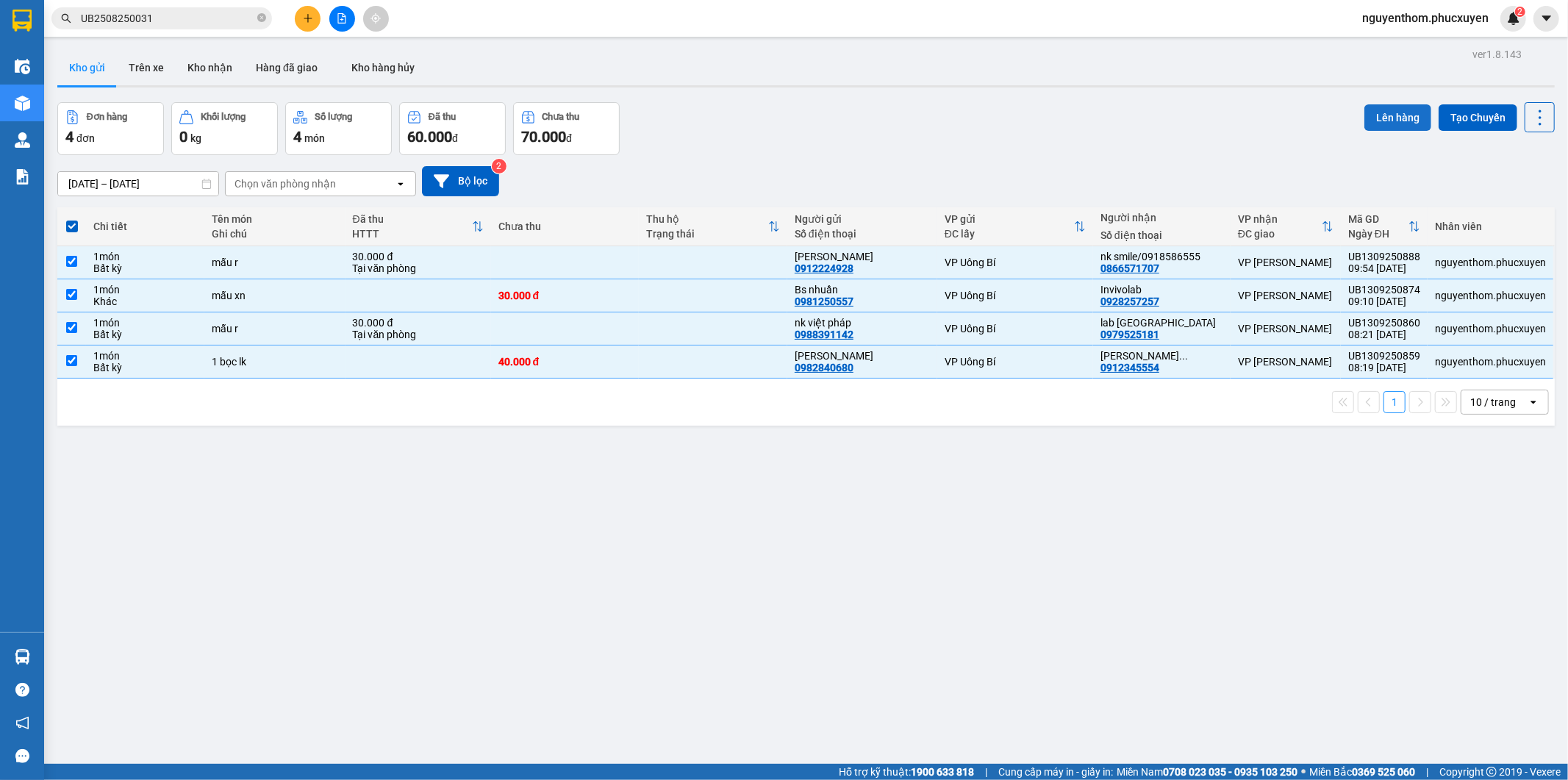
click at [1383, 109] on button "Lên hàng" at bounding box center [1398, 117] width 67 height 27
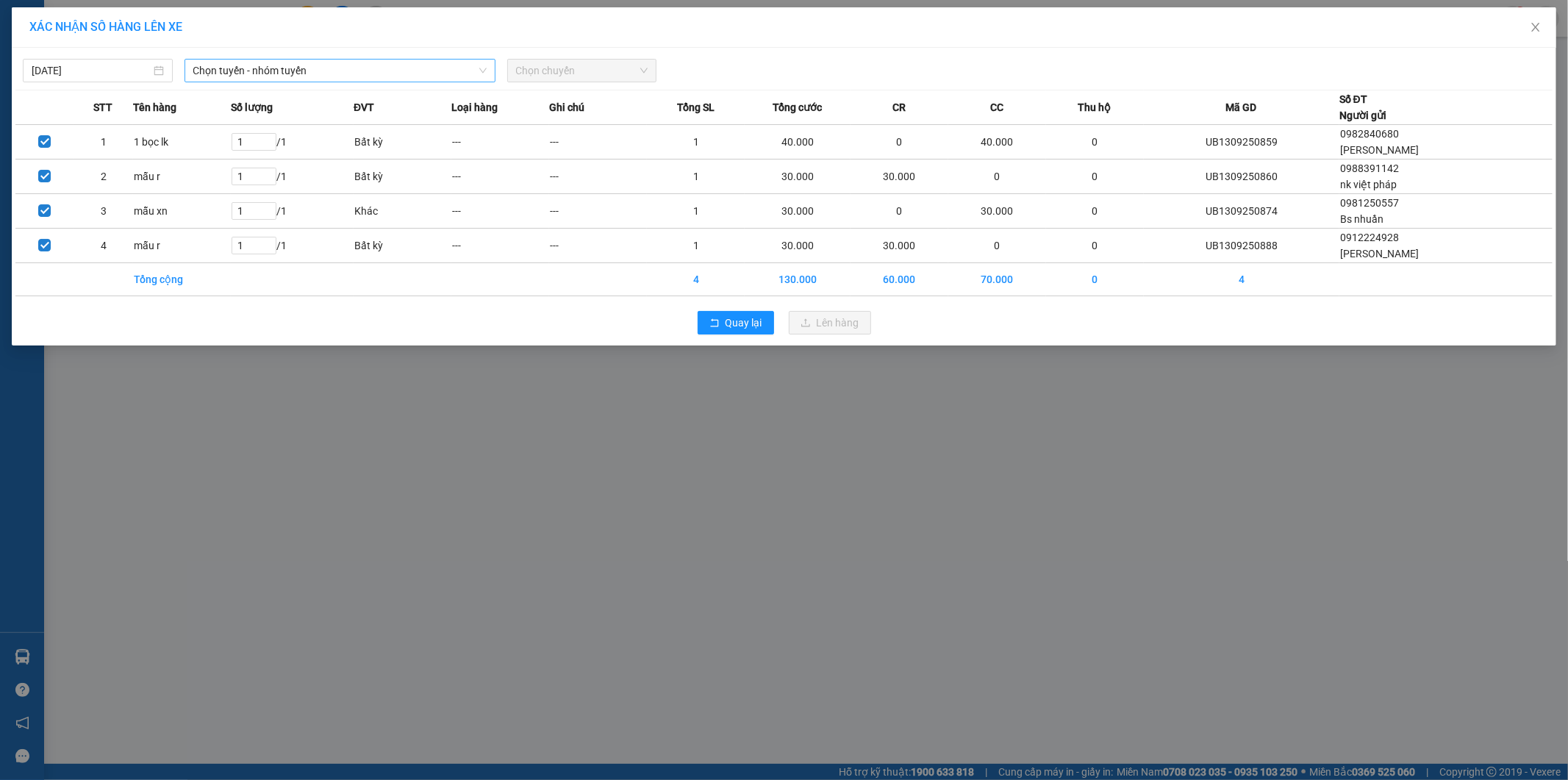
click at [410, 72] on span "Chọn tuyến - nhóm tuyến" at bounding box center [340, 70] width 293 height 22
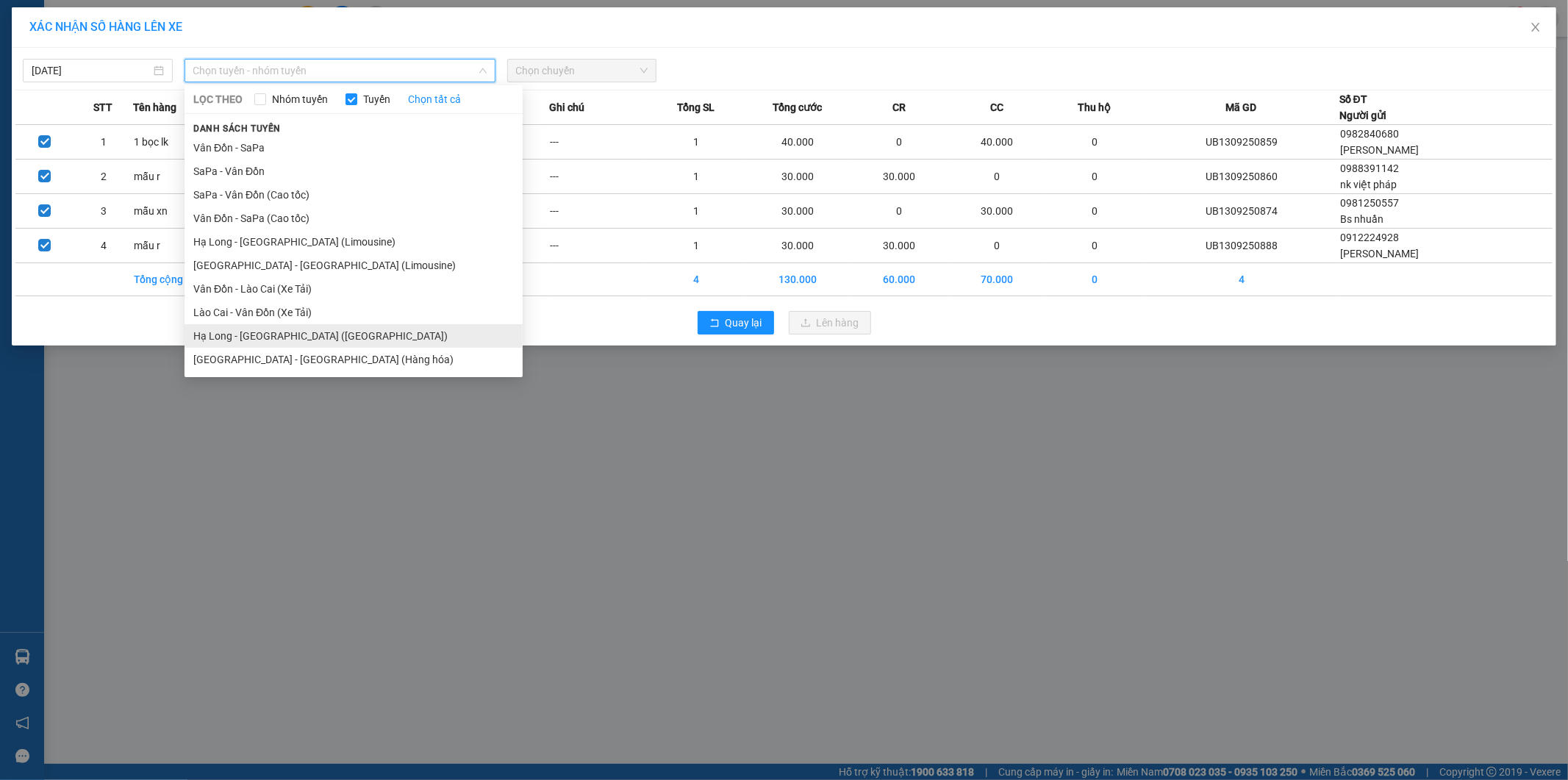
click at [336, 332] on li "Hạ Long - [GEOGRAPHIC_DATA] ([GEOGRAPHIC_DATA])" at bounding box center [354, 336] width 338 height 24
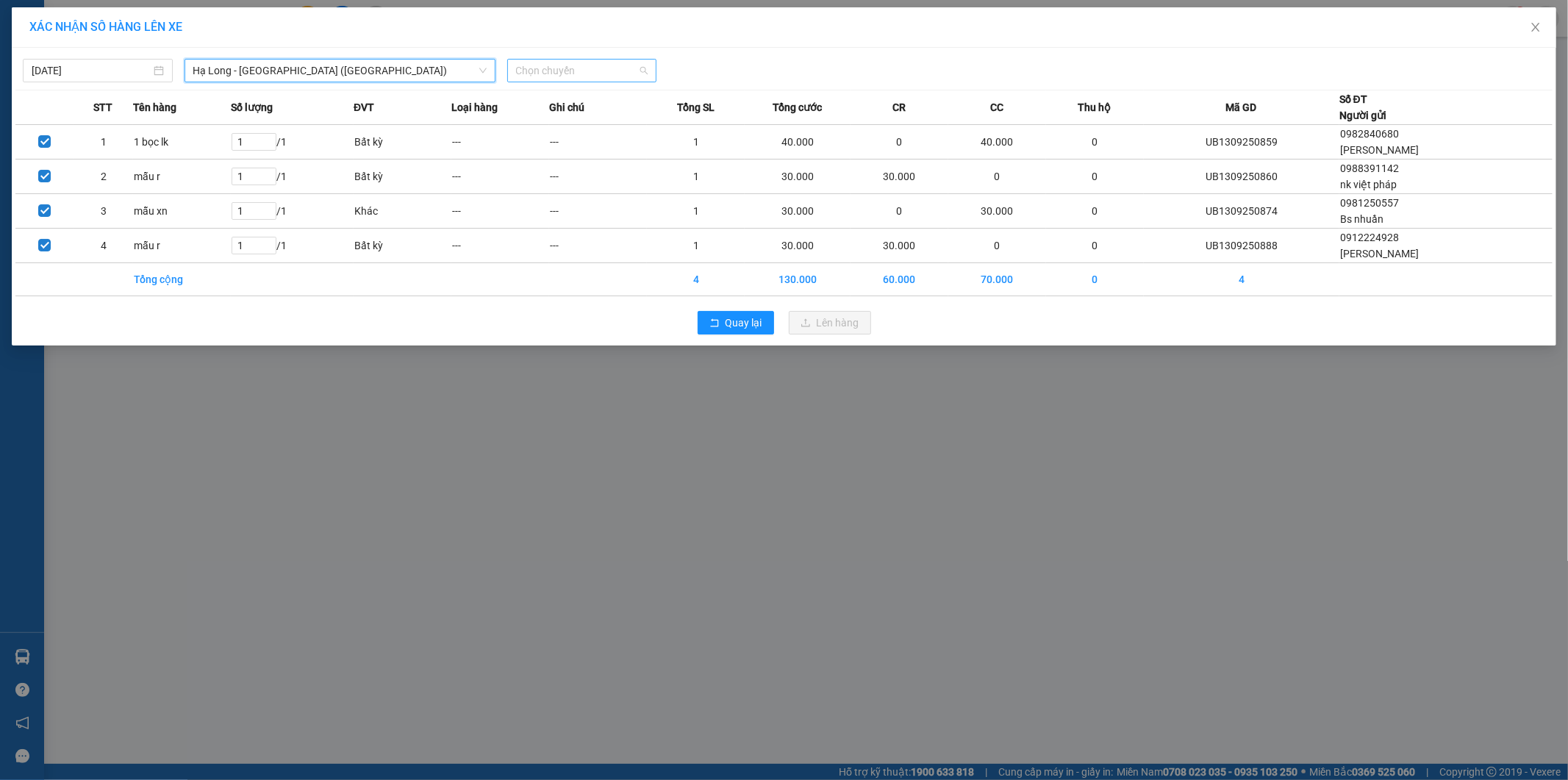
click at [603, 68] on span "Chọn chuyến" at bounding box center [582, 70] width 132 height 22
click at [590, 123] on div "10:00 - 14H-009.60" at bounding box center [573, 124] width 115 height 16
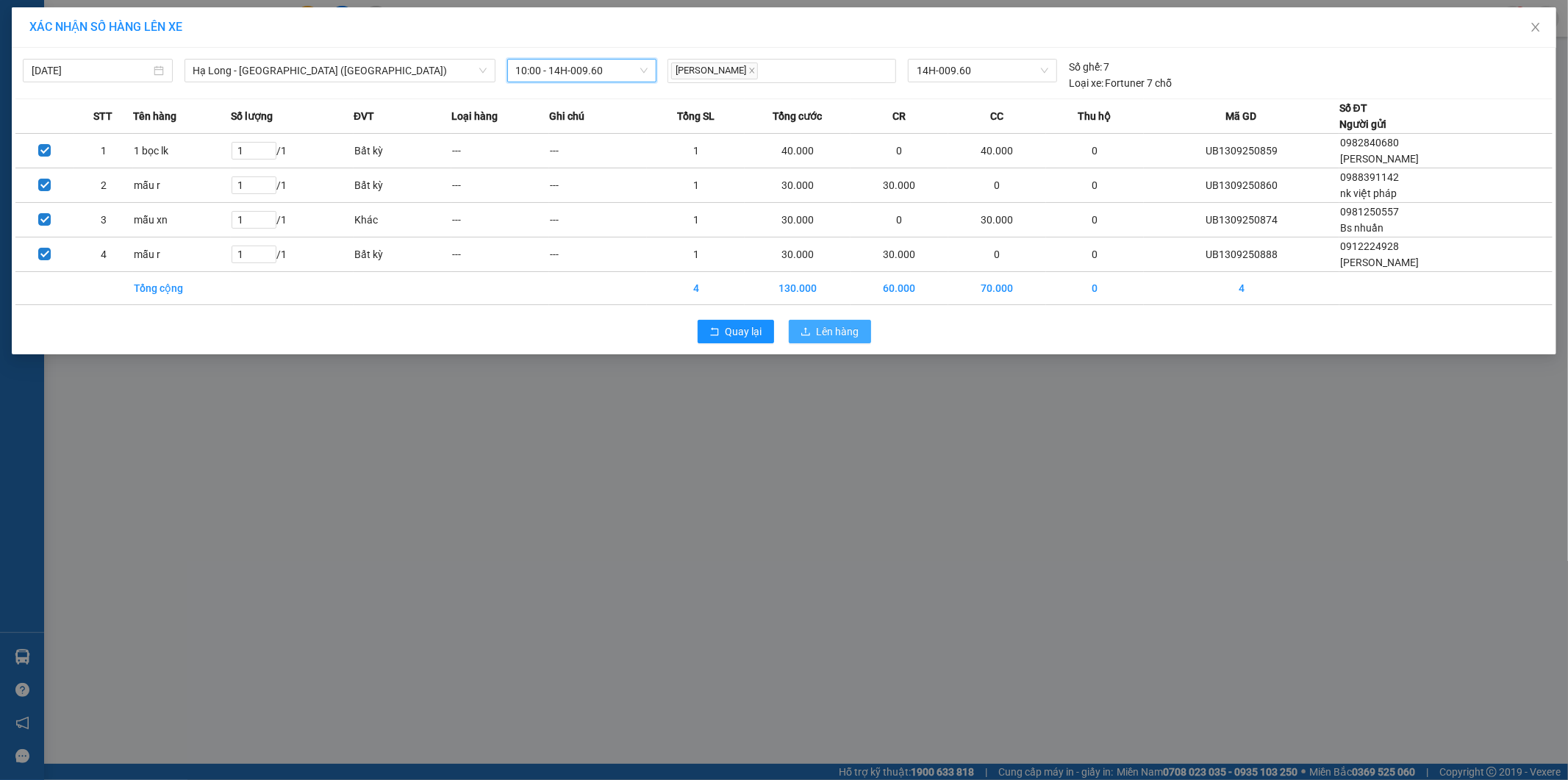
click at [828, 327] on span "Lên hàng" at bounding box center [838, 332] width 42 height 16
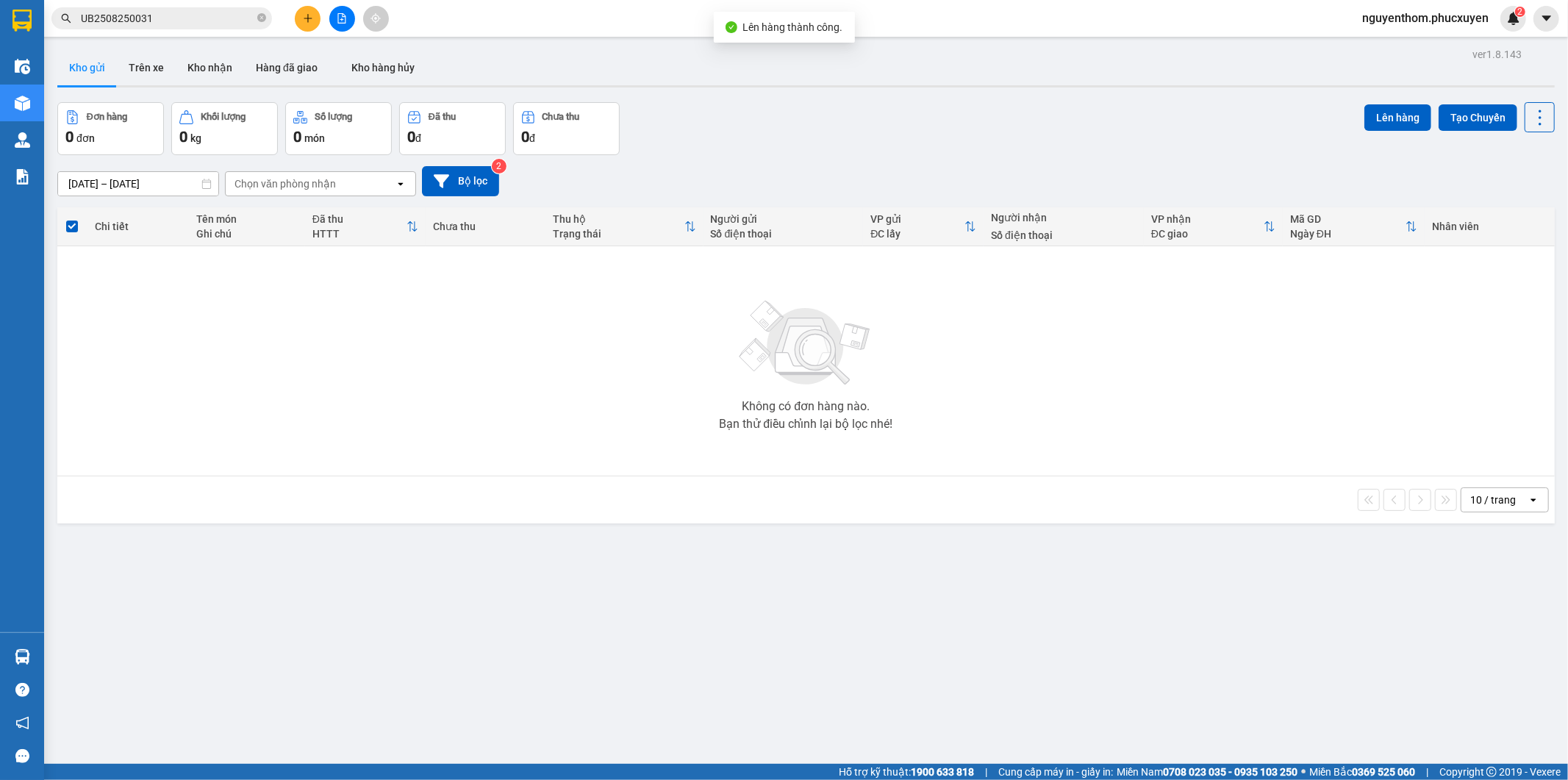
drag, startPoint x: 97, startPoint y: 185, endPoint x: 68, endPoint y: 176, distance: 30.4
click at [96, 185] on input "[DATE] – [DATE]" at bounding box center [137, 184] width 160 height 24
click at [68, 176] on input "[DATE] – [DATE]" at bounding box center [137, 184] width 160 height 24
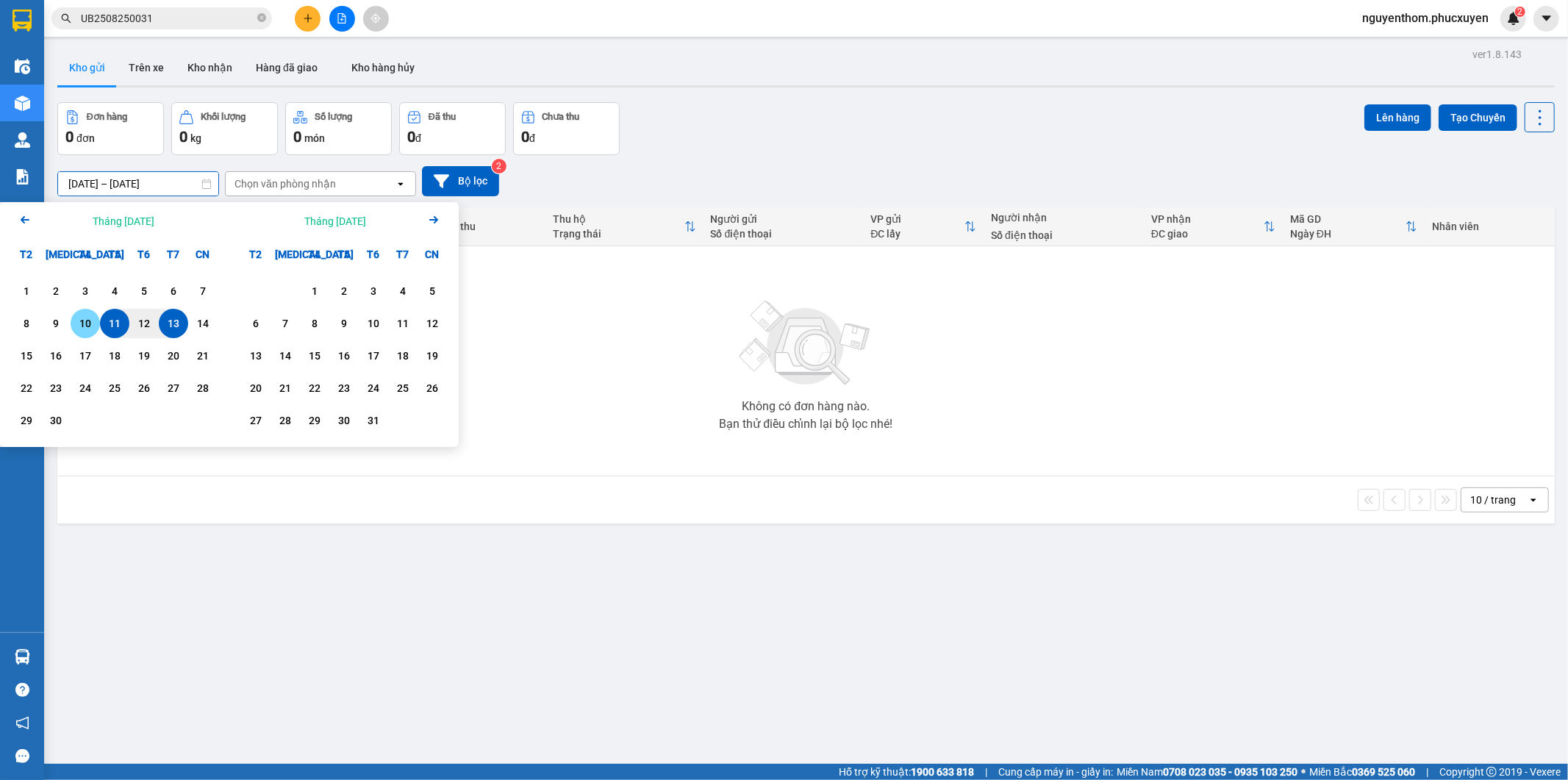
click at [81, 320] on div "10" at bounding box center [85, 323] width 20 height 18
click at [181, 318] on div "13" at bounding box center [173, 323] width 20 height 18
type input "[DATE] – [DATE]"
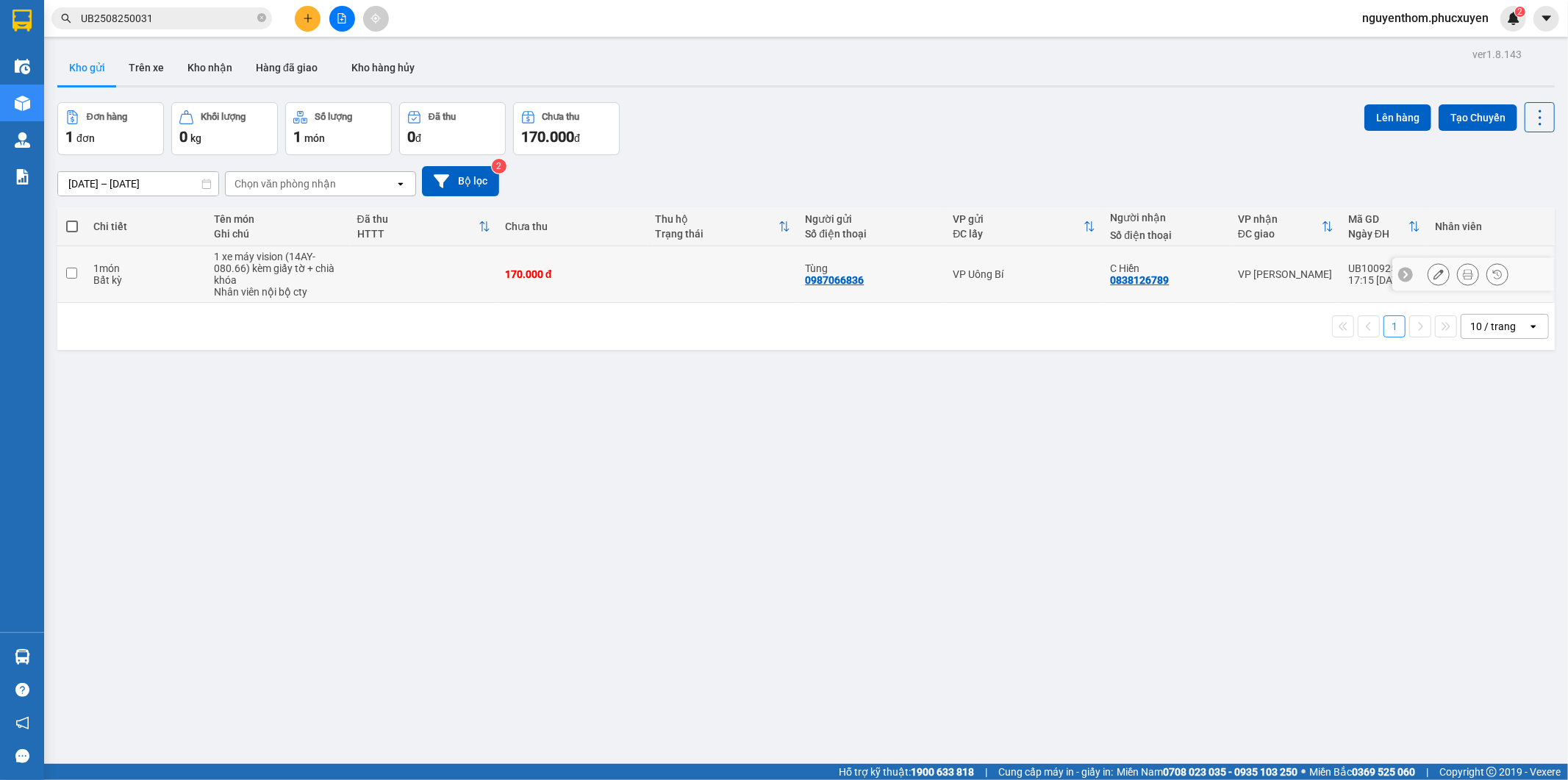
click at [612, 280] on div "170.000 đ" at bounding box center [572, 274] width 135 height 11
checkbox input "true"
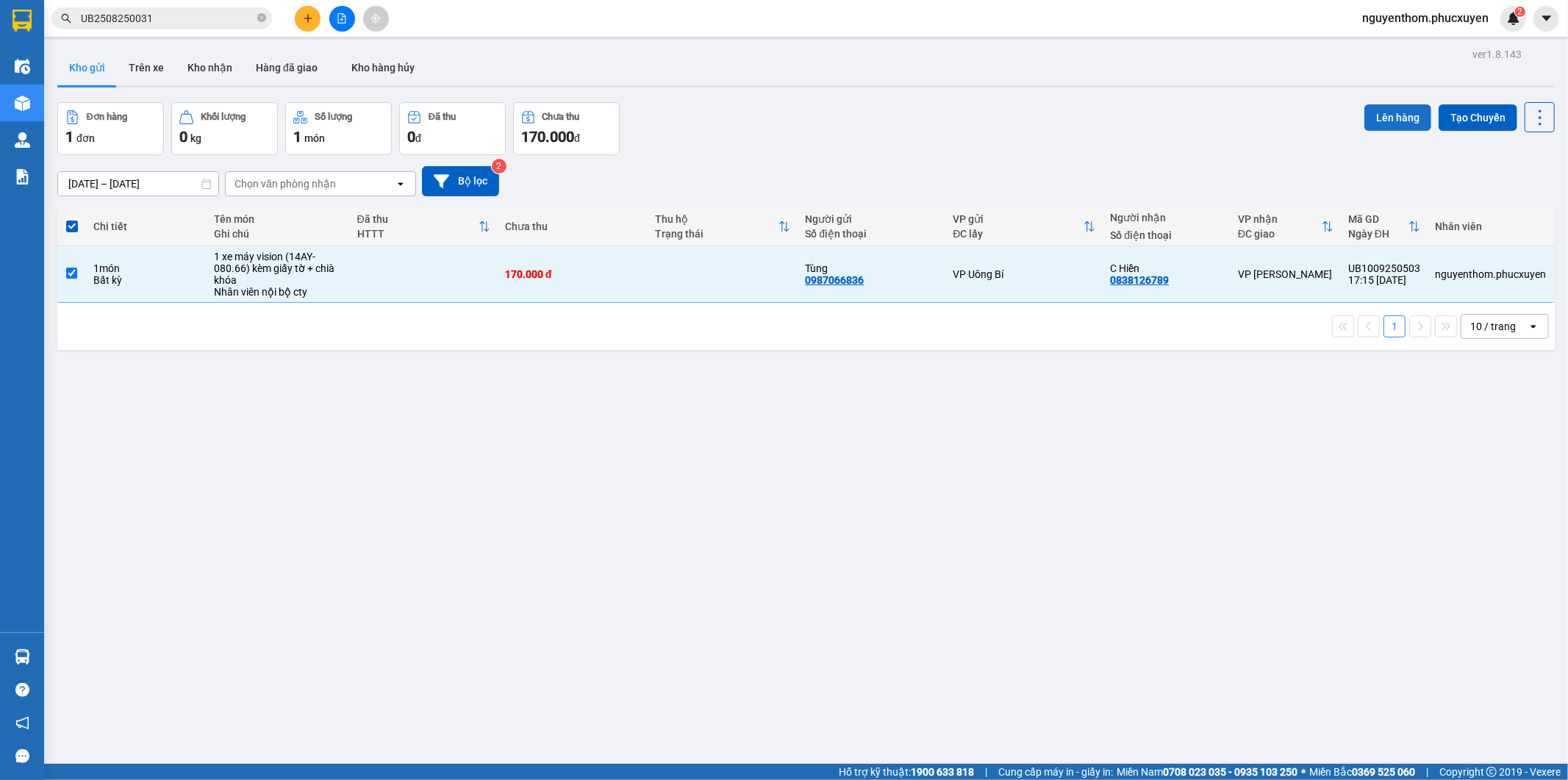
click at [1385, 114] on button "Lên hàng" at bounding box center [1398, 117] width 67 height 27
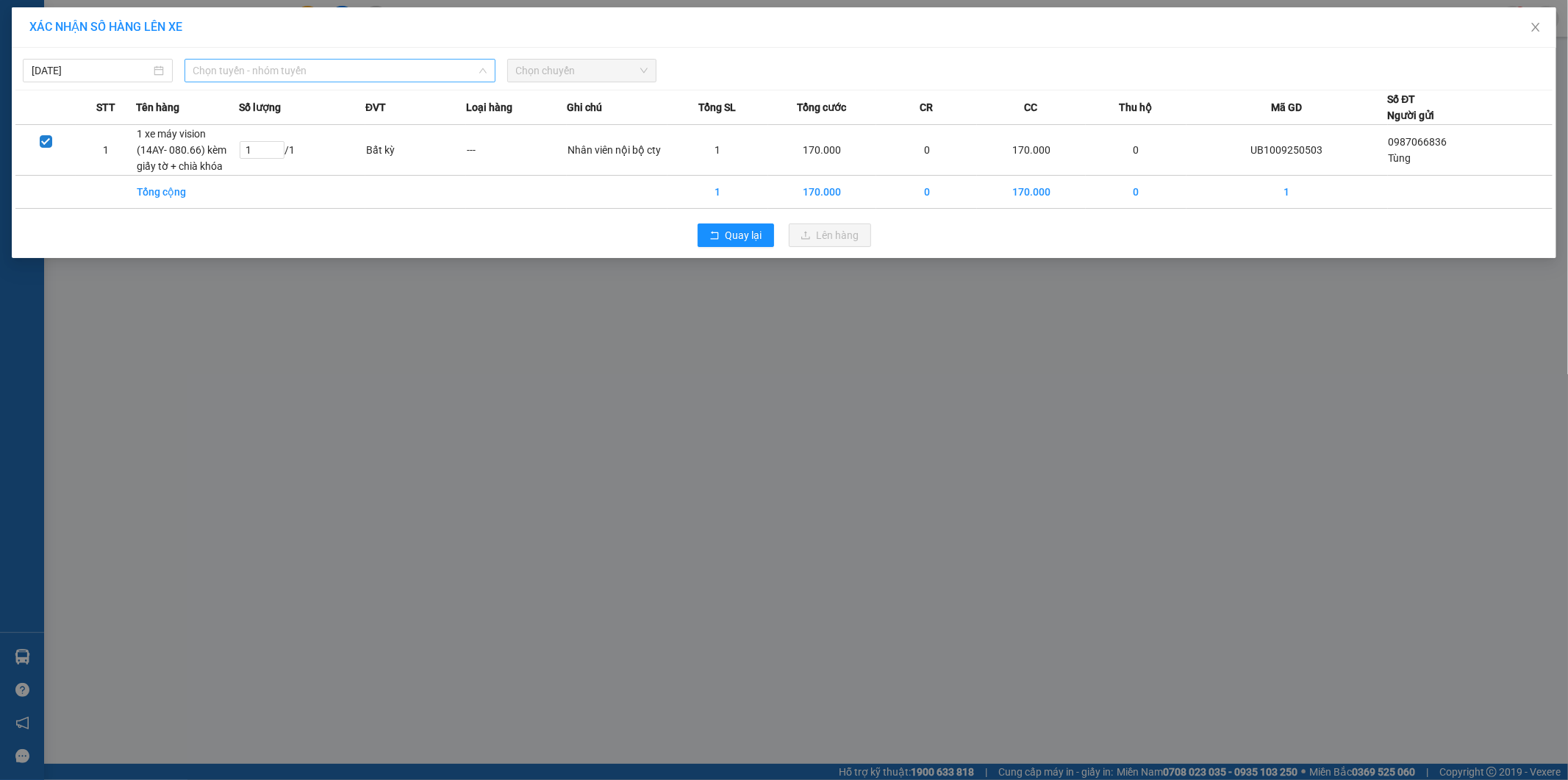
click at [273, 72] on span "Chọn tuyến - nhóm tuyến" at bounding box center [340, 70] width 293 height 22
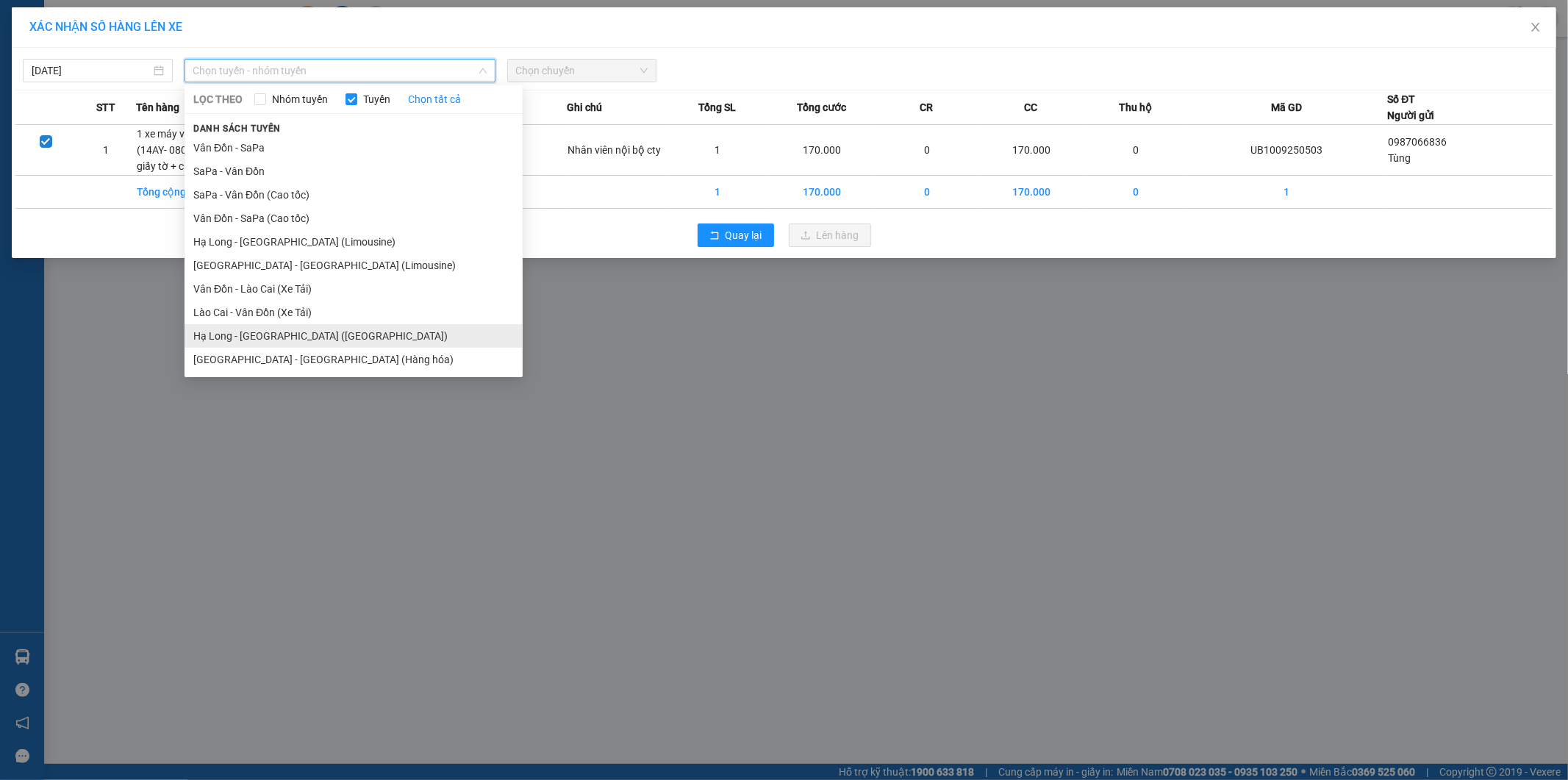
click at [331, 334] on li "Hạ Long - [GEOGRAPHIC_DATA] ([GEOGRAPHIC_DATA])" at bounding box center [354, 336] width 338 height 24
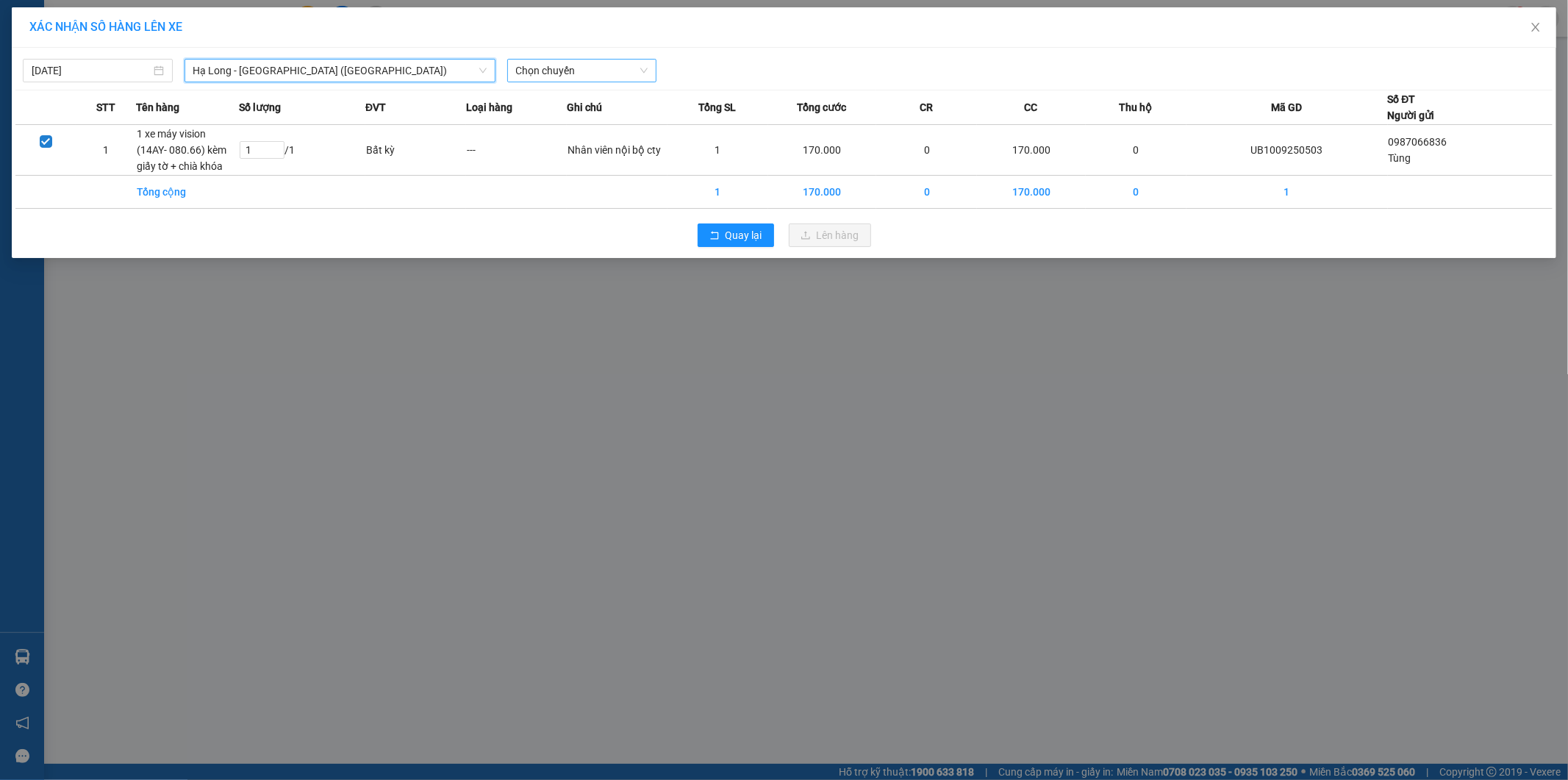
click at [609, 74] on span "Chọn chuyến" at bounding box center [582, 70] width 132 height 22
click at [590, 119] on div "10:00 - 14H-009.60" at bounding box center [573, 124] width 115 height 16
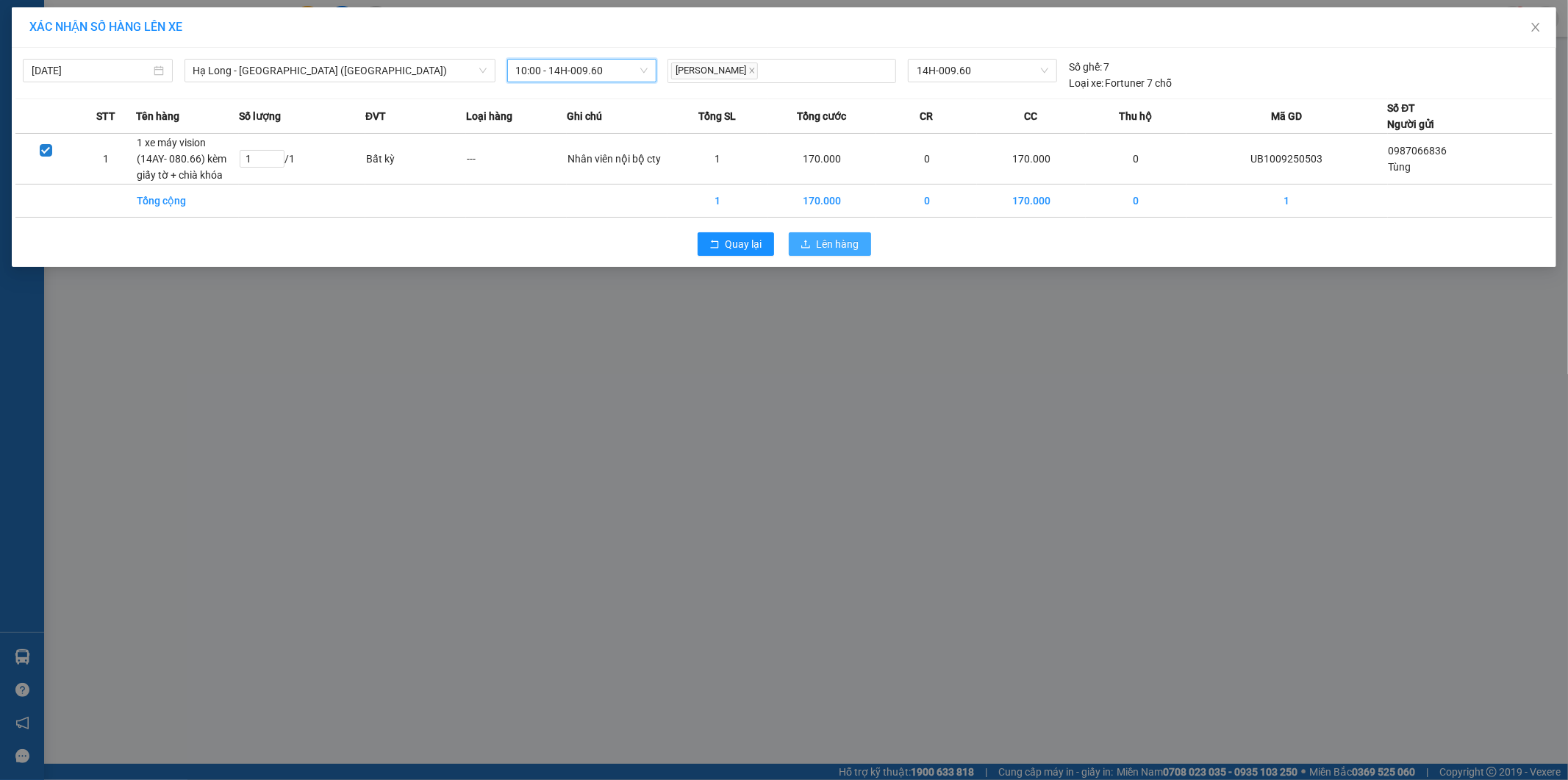
click at [836, 240] on span "Lên hàng" at bounding box center [838, 244] width 42 height 16
